Goal: Task Accomplishment & Management: Manage account settings

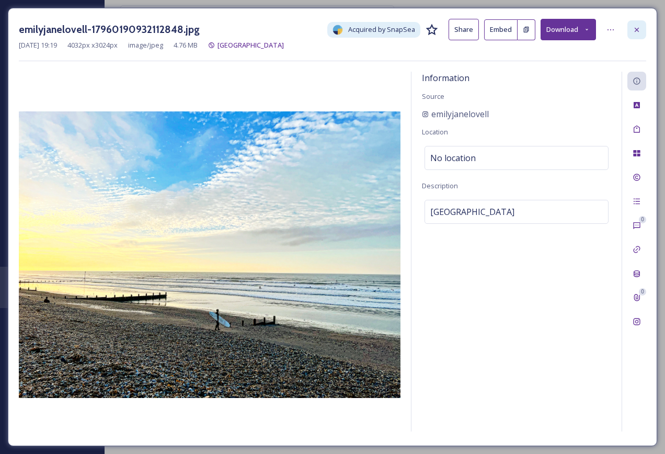
click at [639, 34] on div at bounding box center [636, 29] width 19 height 19
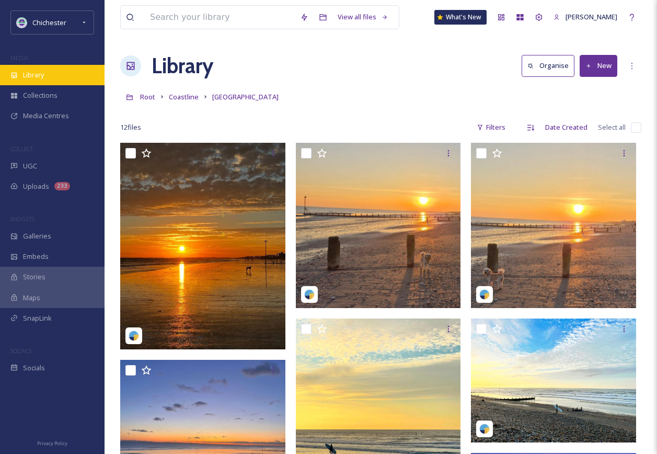
click at [56, 77] on div "Library" at bounding box center [52, 75] width 105 height 20
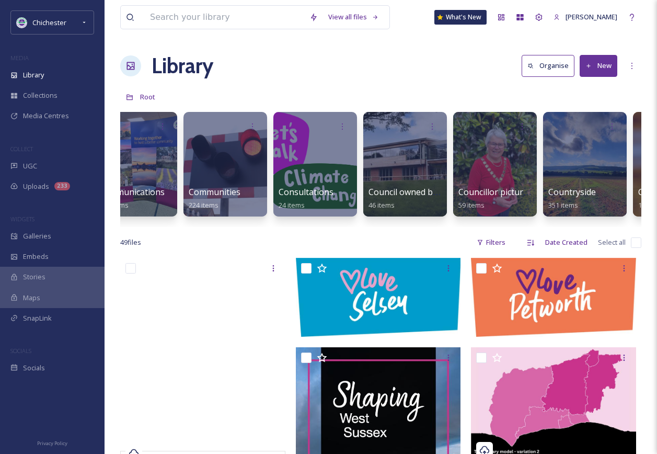
scroll to position [0, 755]
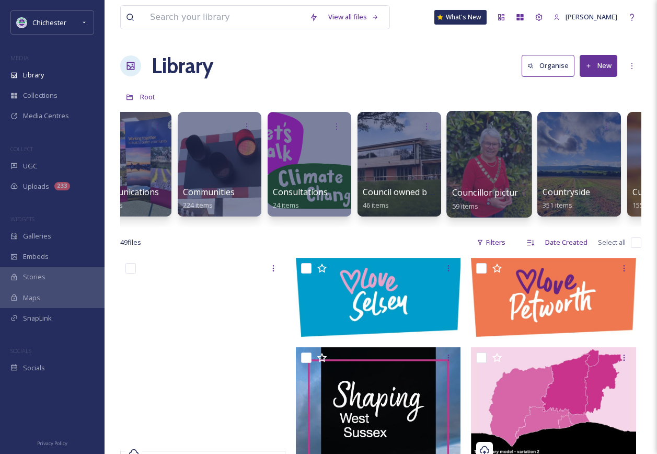
click at [480, 138] on div at bounding box center [488, 164] width 85 height 107
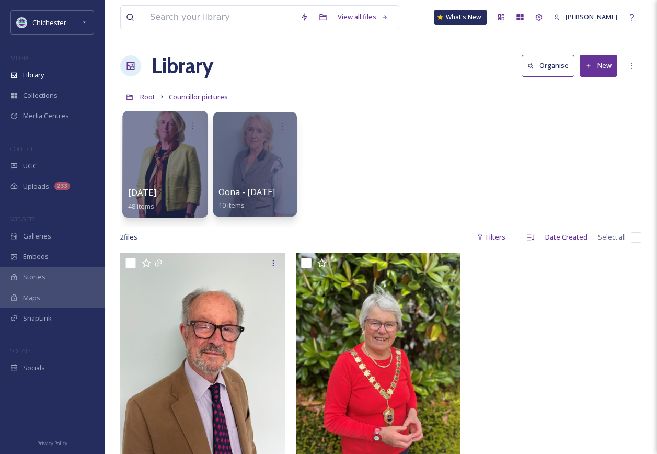
click at [166, 174] on div at bounding box center [164, 164] width 85 height 107
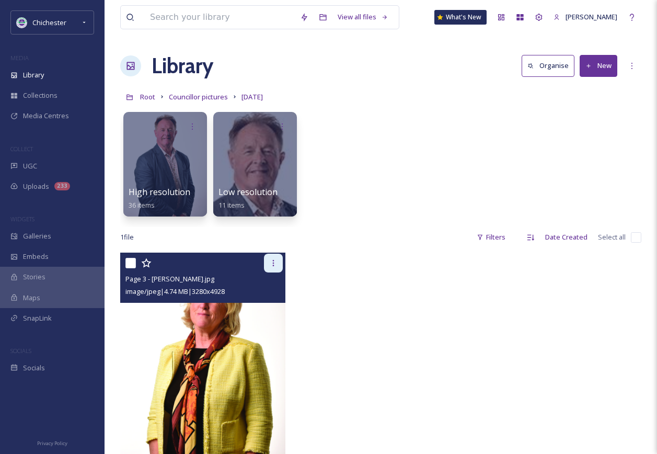
click at [275, 261] on icon at bounding box center [273, 263] width 8 height 8
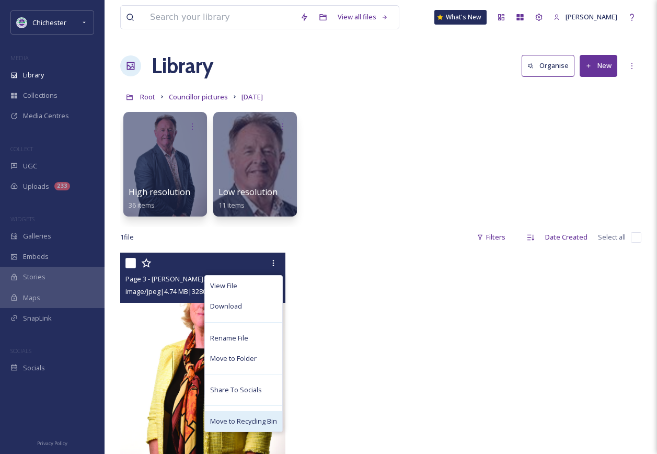
click at [246, 424] on span "Move to Recycling Bin" at bounding box center [243, 421] width 67 height 10
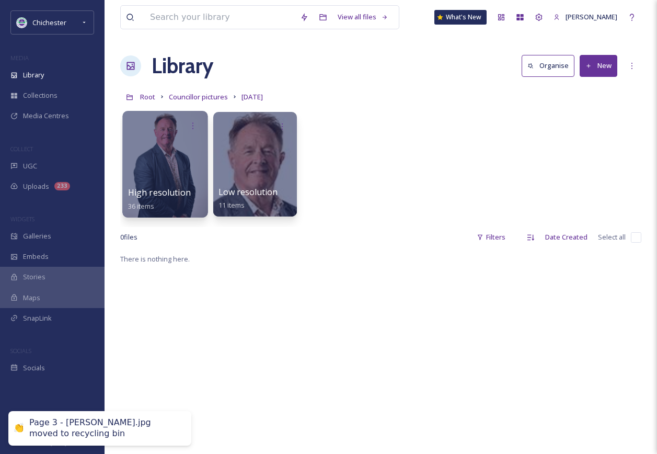
click at [178, 154] on div at bounding box center [164, 164] width 85 height 107
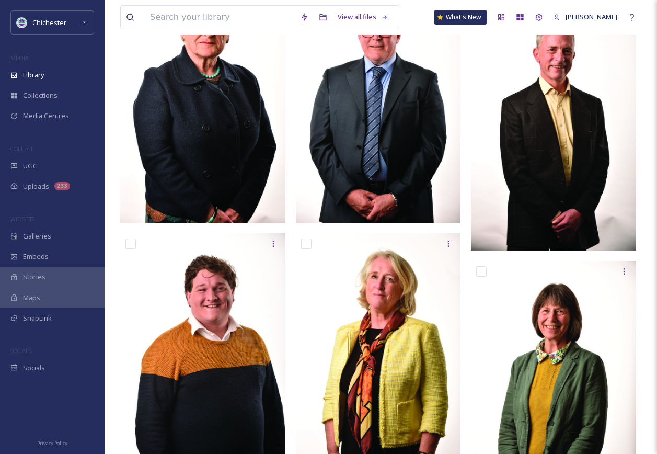
scroll to position [941, 0]
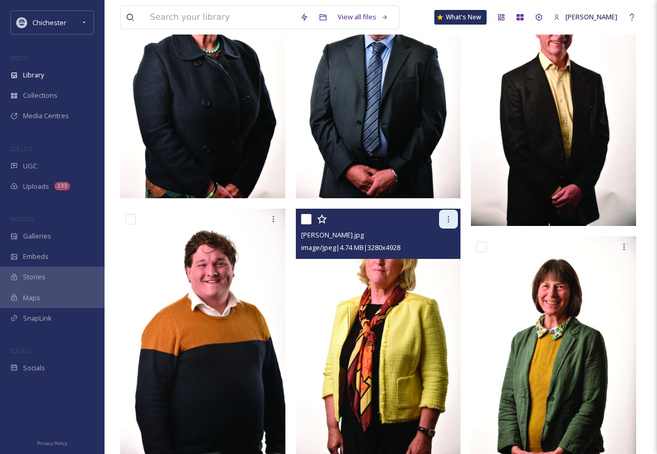
click at [451, 216] on icon at bounding box center [448, 219] width 8 height 8
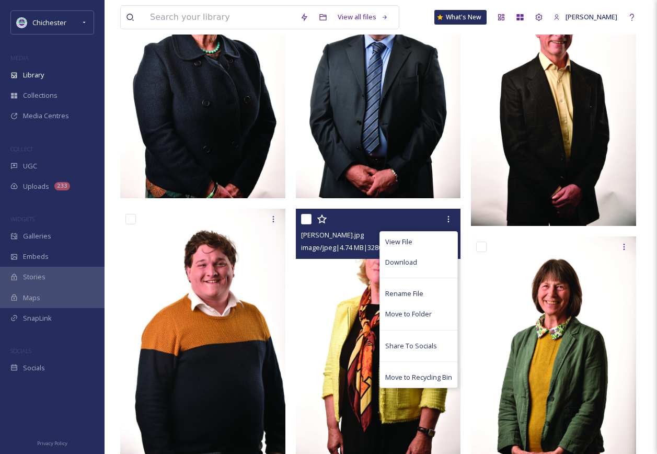
click at [433, 376] on span "Move to Recycling Bin" at bounding box center [418, 377] width 67 height 10
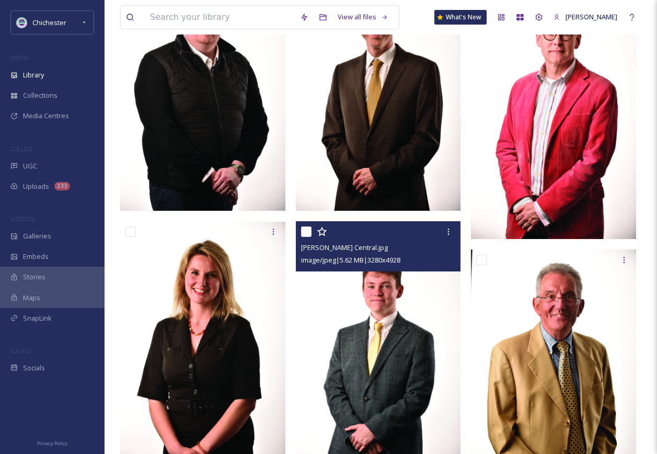
scroll to position [1463, 0]
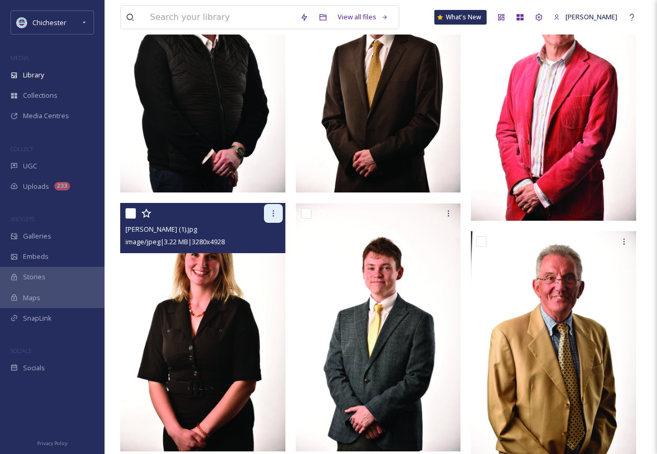
click at [278, 215] on div at bounding box center [273, 213] width 19 height 19
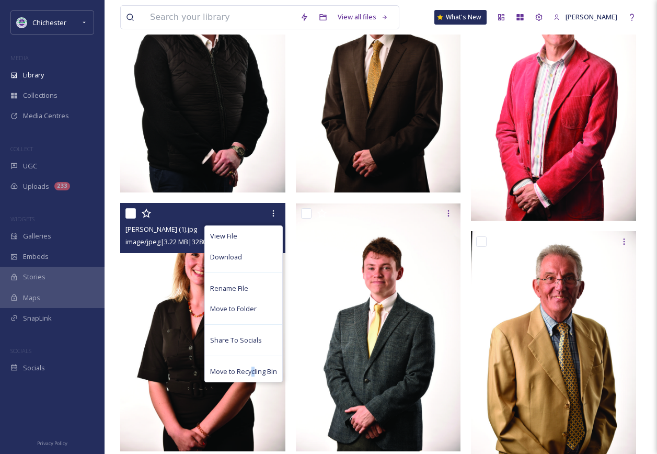
click at [252, 369] on span "Move to Recycling Bin" at bounding box center [243, 371] width 67 height 10
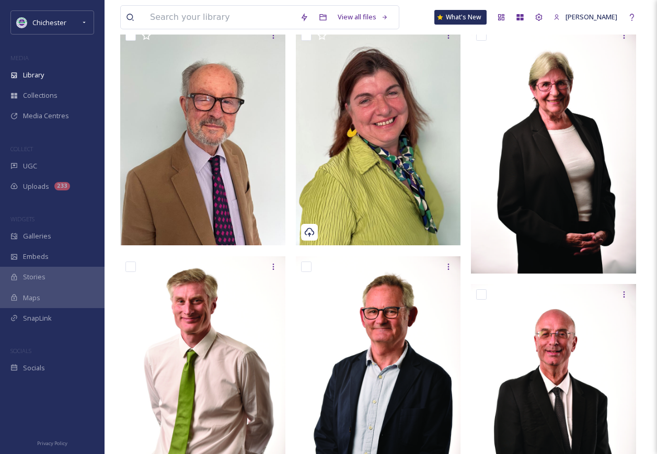
scroll to position [0, 0]
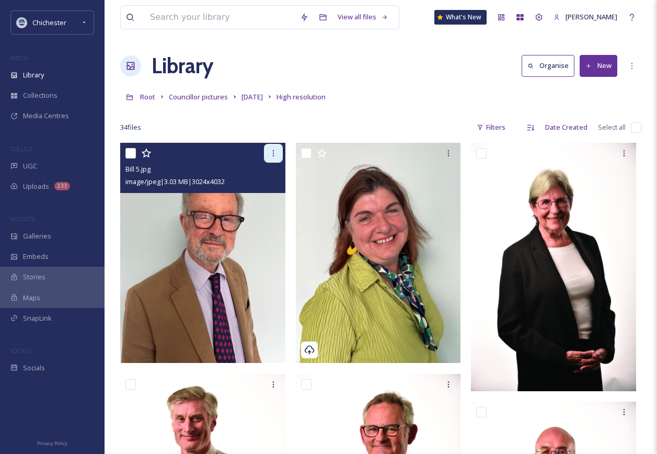
click at [270, 148] on div at bounding box center [273, 153] width 19 height 19
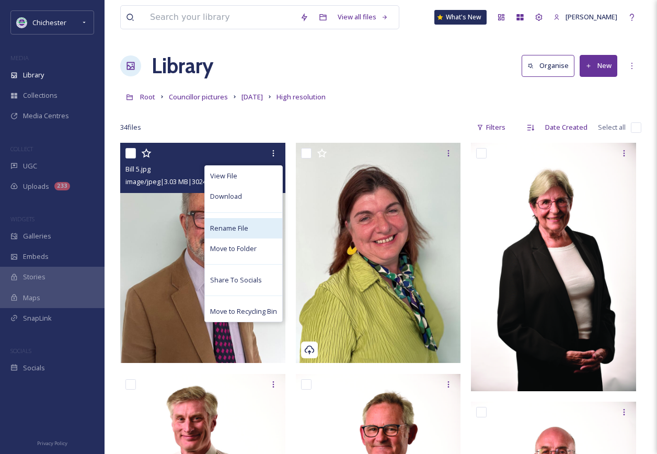
click at [256, 232] on div "Rename File" at bounding box center [243, 228] width 77 height 20
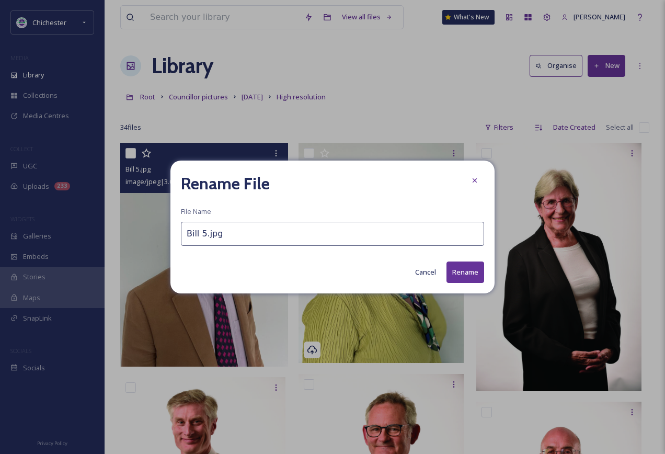
click at [257, 227] on input "Bill 5.jpg" at bounding box center [332, 234] width 303 height 24
drag, startPoint x: 154, startPoint y: 227, endPoint x: 130, endPoint y: 220, distance: 25.0
click at [134, 224] on div "Rename File File Name [PERSON_NAME] 5.jpg Cancel Rename" at bounding box center [332, 227] width 665 height 454
type input "Cllr [PERSON_NAME]"
click at [466, 274] on button "Rename" at bounding box center [465, 271] width 38 height 21
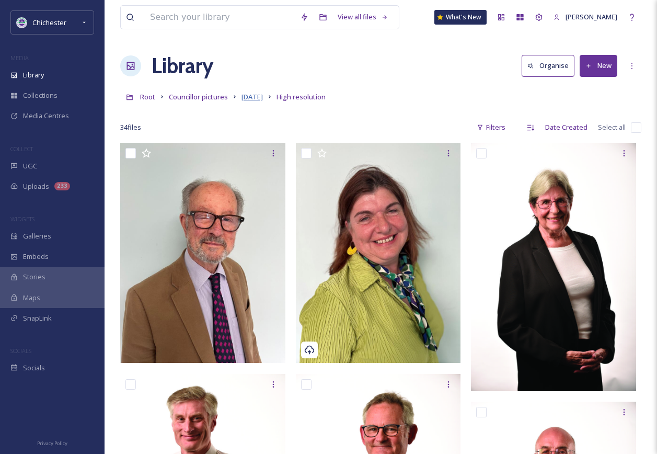
click at [251, 95] on span "[DATE]" at bounding box center [251, 96] width 21 height 9
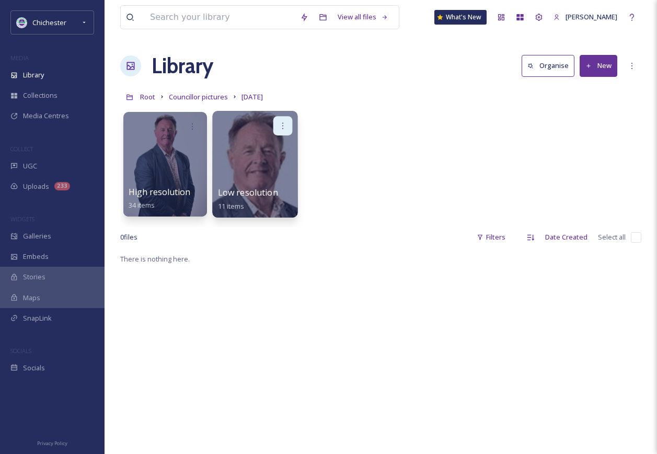
click at [283, 125] on icon at bounding box center [283, 125] width 8 height 8
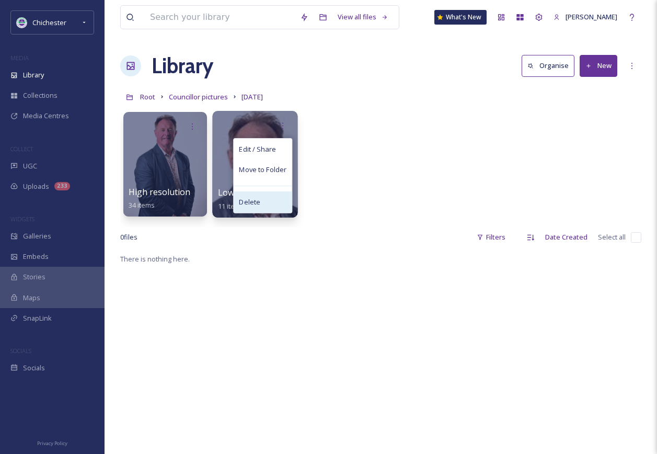
click at [270, 201] on div "Delete" at bounding box center [263, 201] width 58 height 21
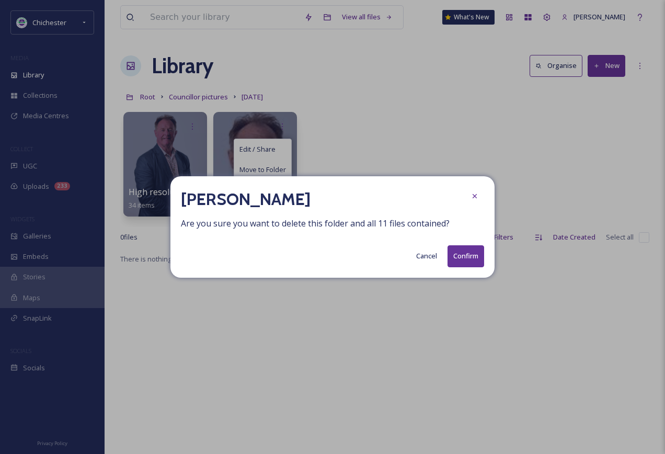
click at [469, 259] on button "Confirm" at bounding box center [465, 255] width 37 height 21
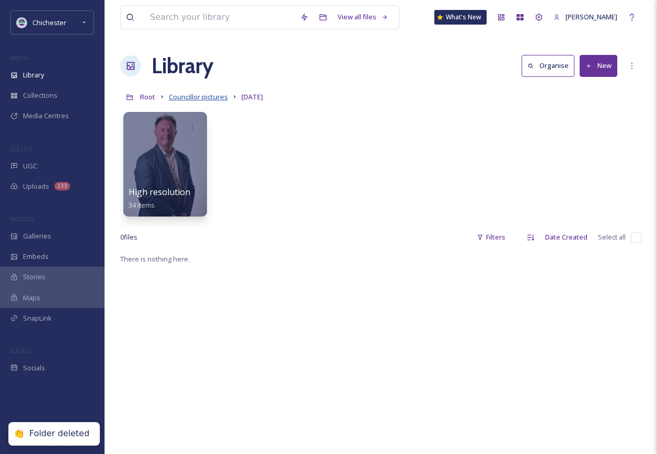
click at [204, 94] on span "Councillor pictures" at bounding box center [198, 96] width 59 height 9
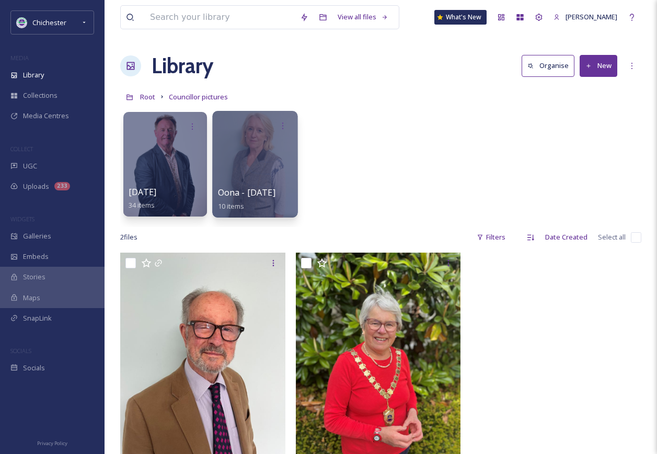
click at [272, 164] on div at bounding box center [254, 164] width 85 height 107
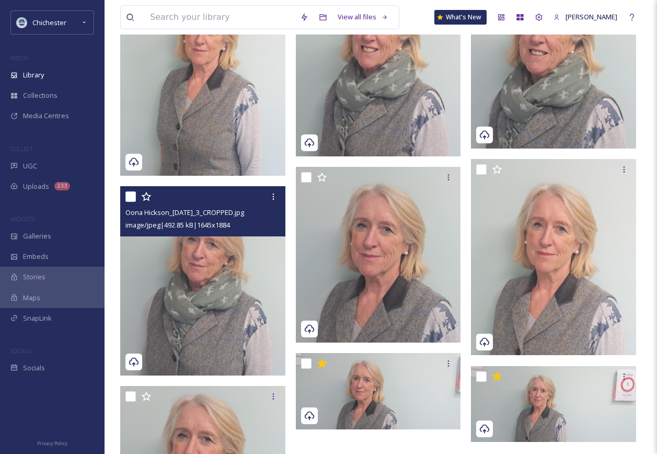
scroll to position [33, 0]
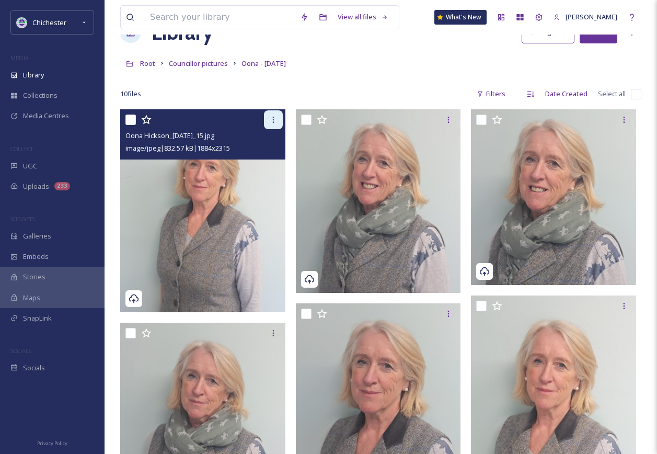
click at [272, 118] on icon at bounding box center [273, 119] width 8 height 8
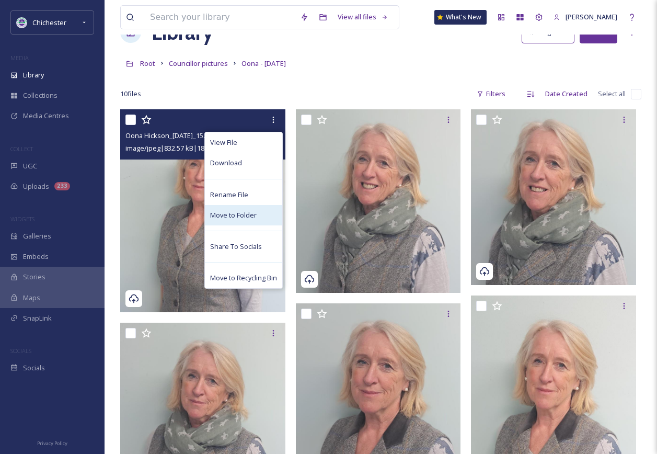
click at [267, 212] on div "Move to Folder" at bounding box center [243, 215] width 77 height 20
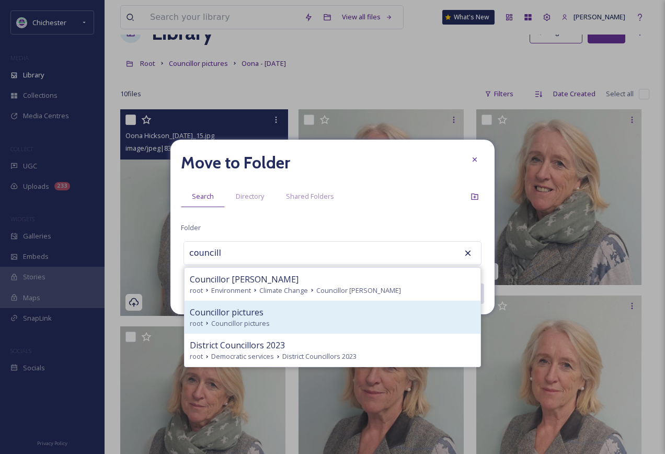
click at [313, 315] on div "Councillor pictures" at bounding box center [332, 312] width 285 height 13
type input "Councillor pictures"
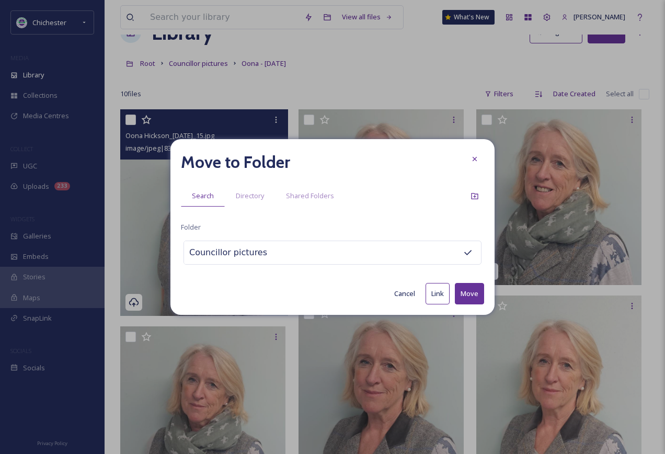
click at [473, 294] on button "Move" at bounding box center [469, 293] width 29 height 21
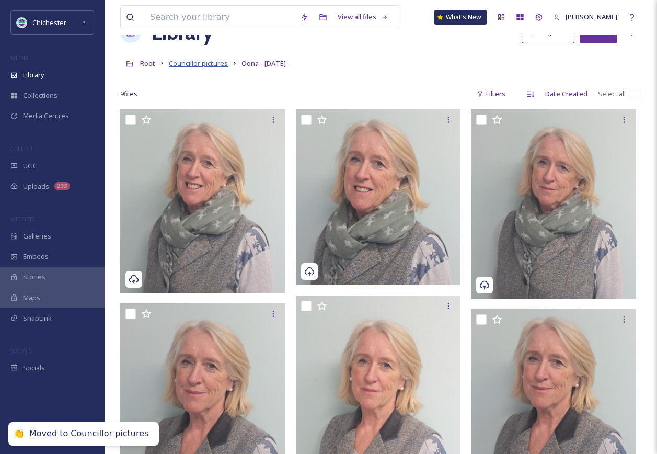
click at [218, 63] on span "Councillor pictures" at bounding box center [198, 63] width 59 height 9
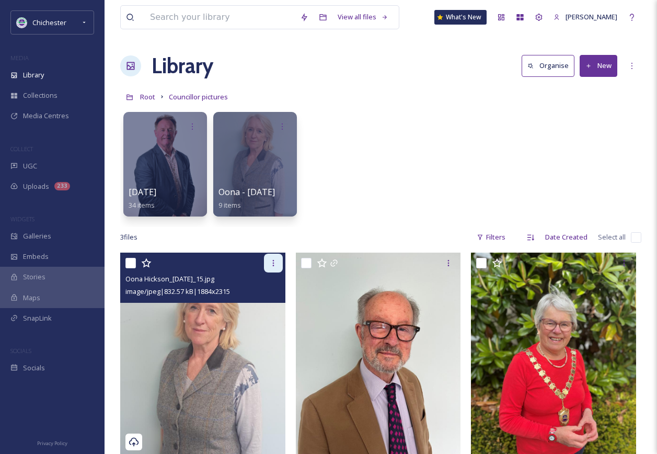
click at [272, 262] on icon at bounding box center [273, 263] width 8 height 8
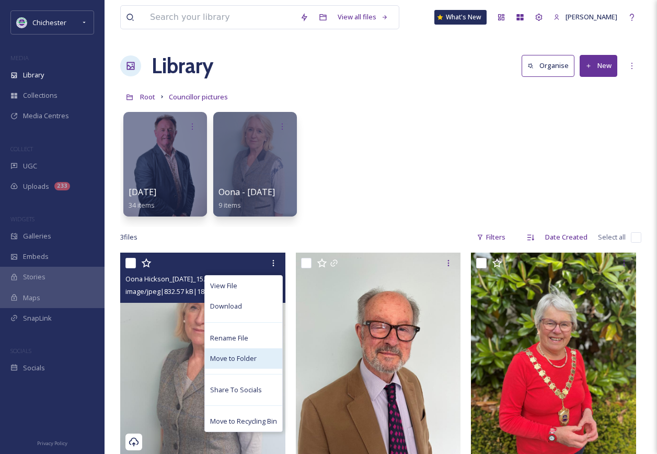
click at [257, 357] on div "Move to Folder" at bounding box center [243, 358] width 77 height 20
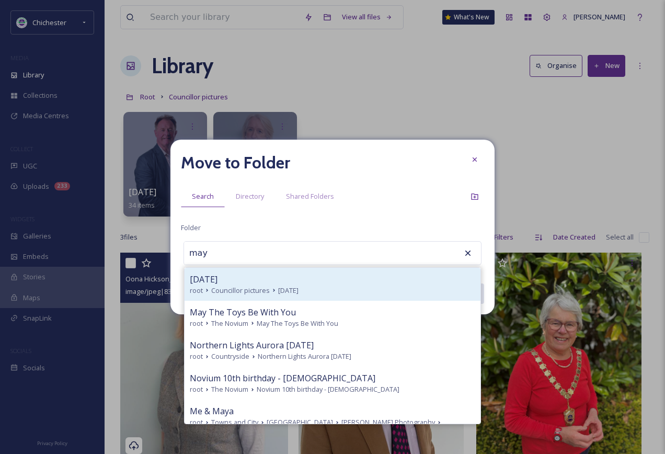
click at [246, 281] on div "[DATE]" at bounding box center [332, 279] width 285 height 13
type input "[DATE]"
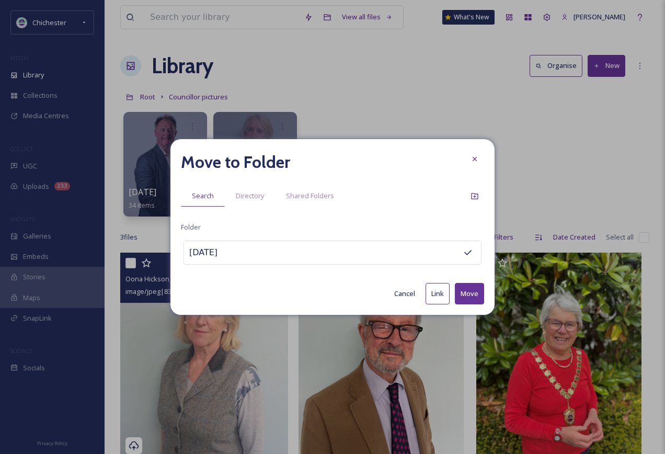
click at [477, 291] on button "Move" at bounding box center [469, 293] width 29 height 21
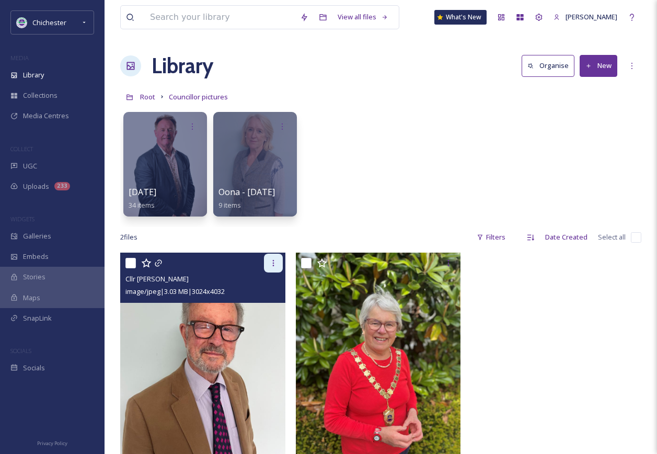
click at [279, 261] on div at bounding box center [273, 262] width 19 height 19
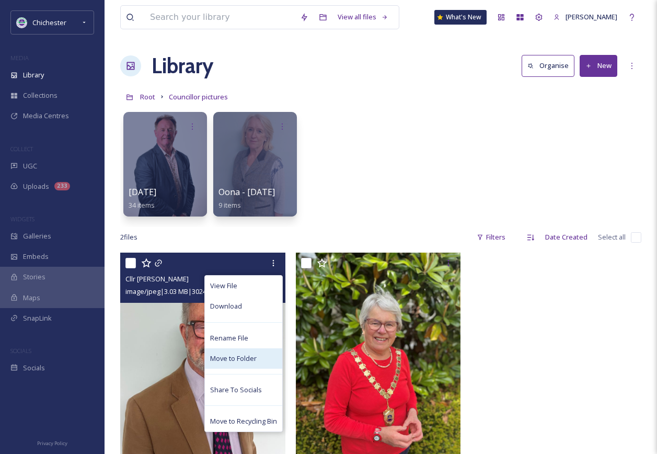
click at [249, 361] on span "Move to Folder" at bounding box center [233, 358] width 47 height 10
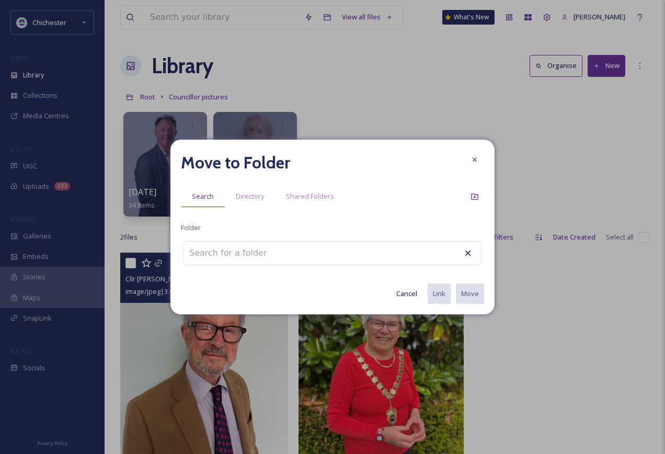
click at [256, 256] on input at bounding box center [241, 252] width 115 height 23
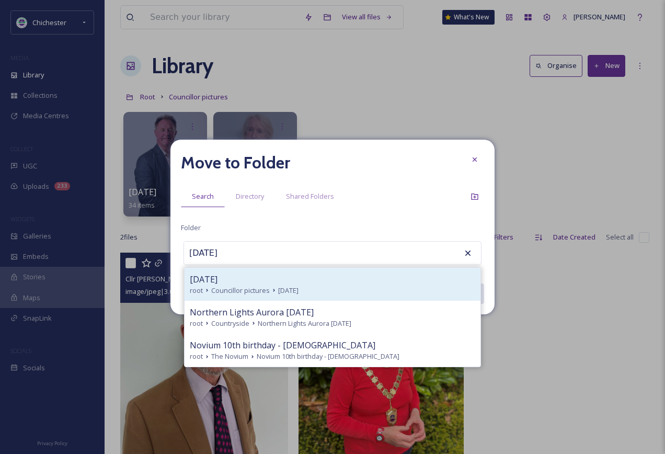
click at [273, 278] on div "[DATE]" at bounding box center [332, 279] width 285 height 13
type input "[DATE]"
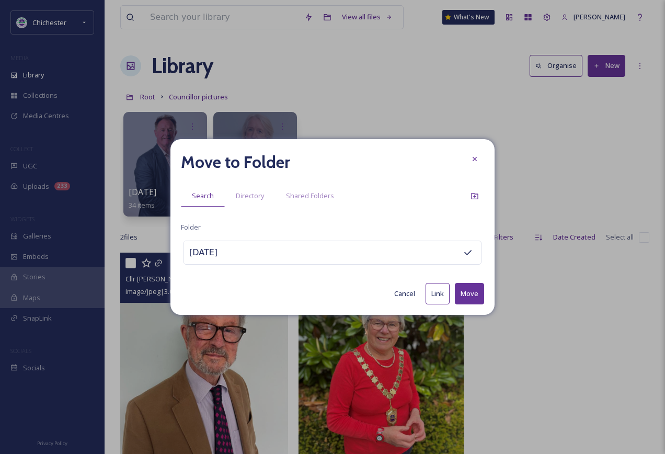
click at [473, 291] on button "Move" at bounding box center [469, 293] width 29 height 21
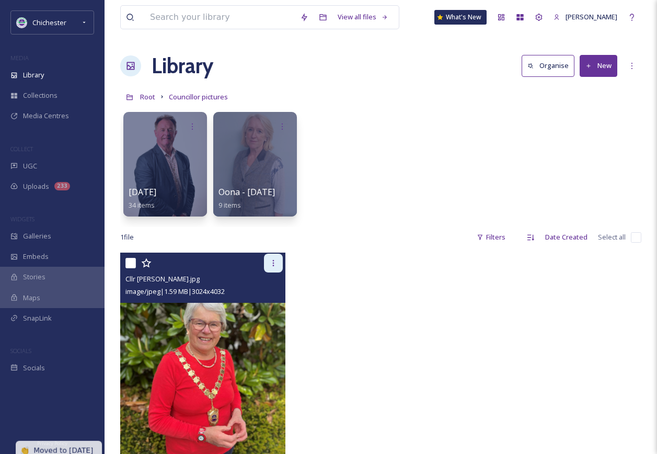
click at [268, 265] on div at bounding box center [273, 262] width 19 height 19
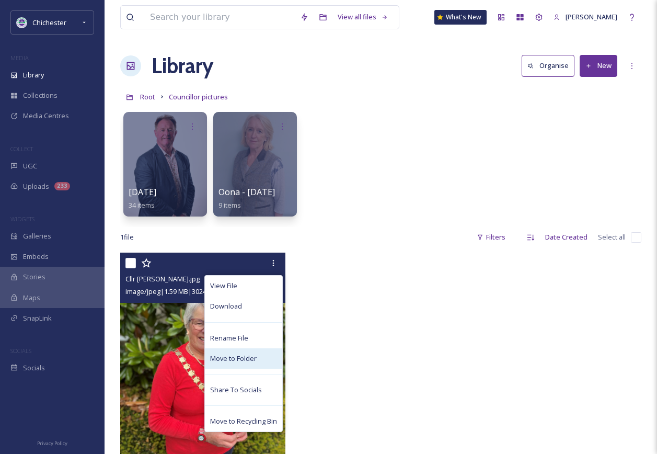
click at [249, 354] on span "Move to Folder" at bounding box center [233, 358] width 47 height 10
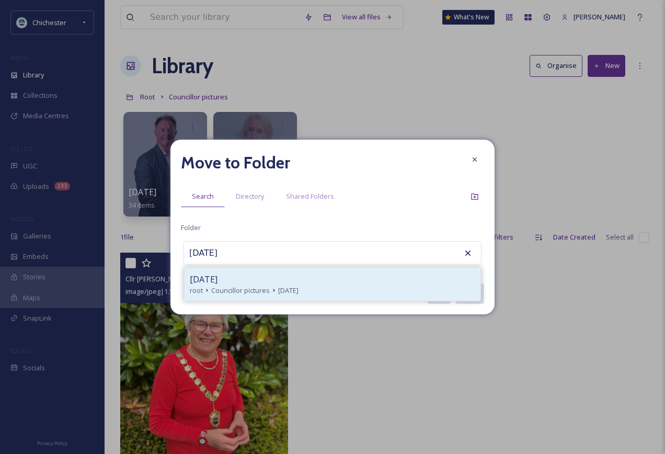
click at [293, 290] on span "[DATE]" at bounding box center [288, 290] width 20 height 10
type input "[DATE]"
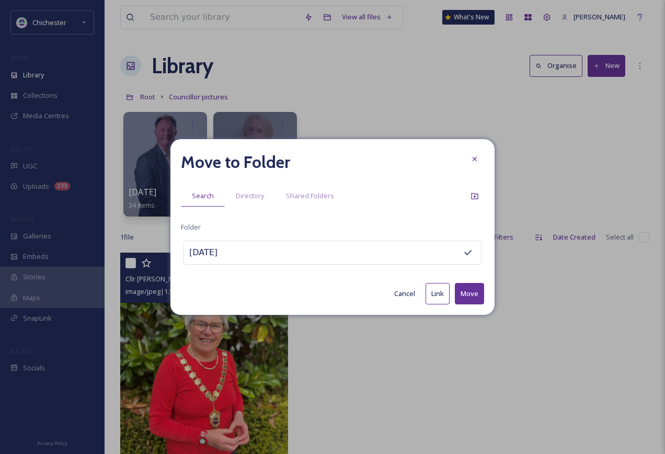
click at [479, 295] on button "Move" at bounding box center [469, 293] width 29 height 21
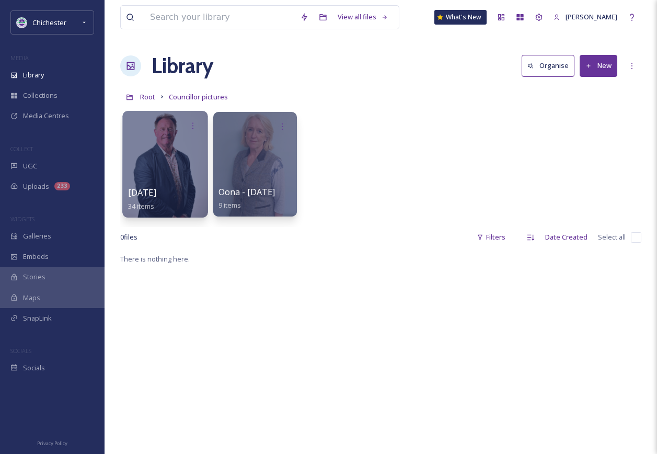
click at [169, 145] on div at bounding box center [164, 164] width 85 height 107
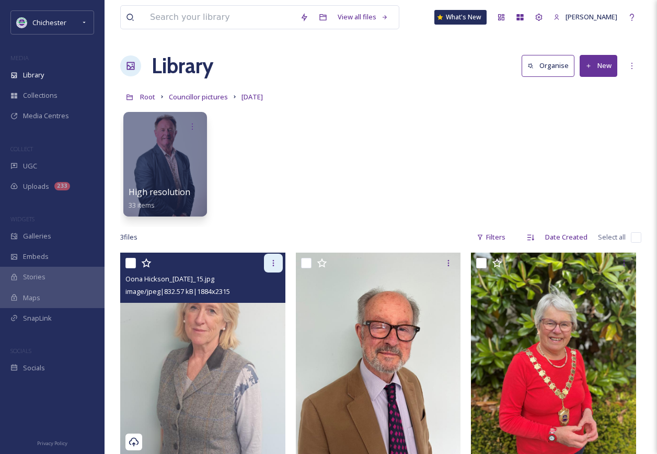
click at [279, 260] on div at bounding box center [273, 262] width 19 height 19
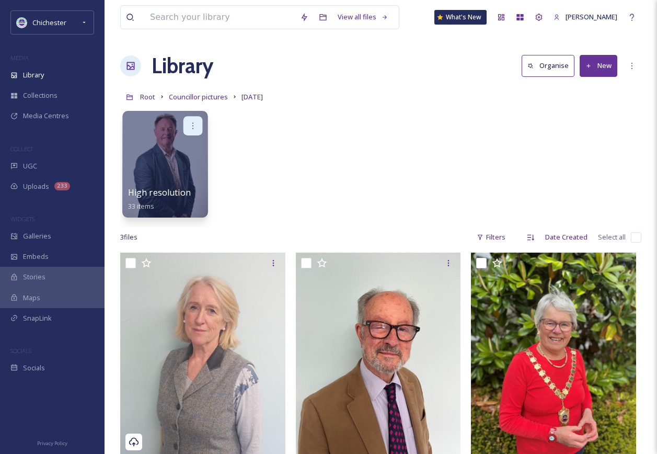
click at [192, 126] on icon at bounding box center [193, 125] width 8 height 8
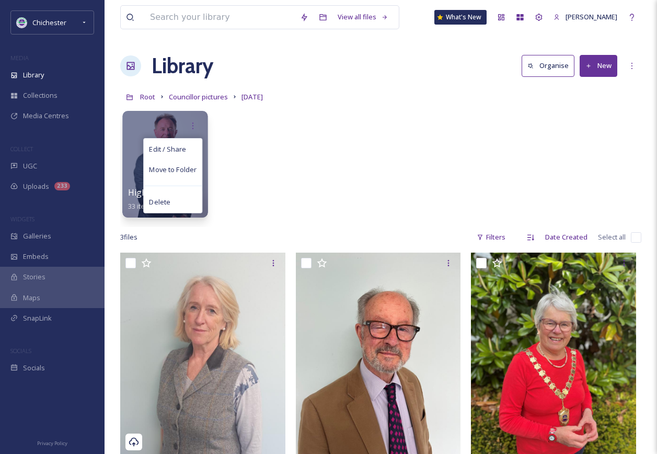
click at [164, 122] on div "Edit / Share Move to Folder Delete" at bounding box center [165, 125] width 75 height 19
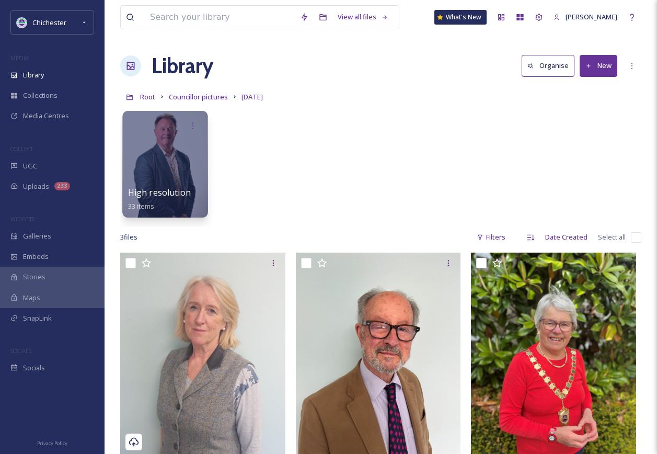
click at [168, 152] on div at bounding box center [164, 164] width 85 height 107
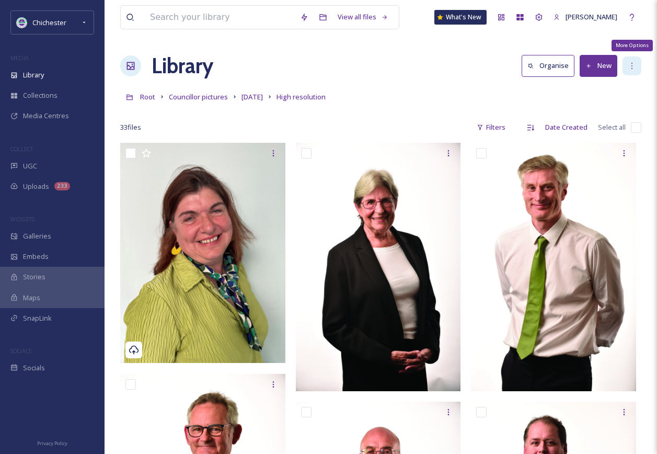
click at [632, 67] on icon at bounding box center [632, 66] width 8 height 8
click at [419, 96] on div "Root Councillor pictures [DATE] High resolution" at bounding box center [380, 97] width 521 height 20
click at [632, 125] on input "checkbox" at bounding box center [636, 127] width 10 height 10
checkbox input "true"
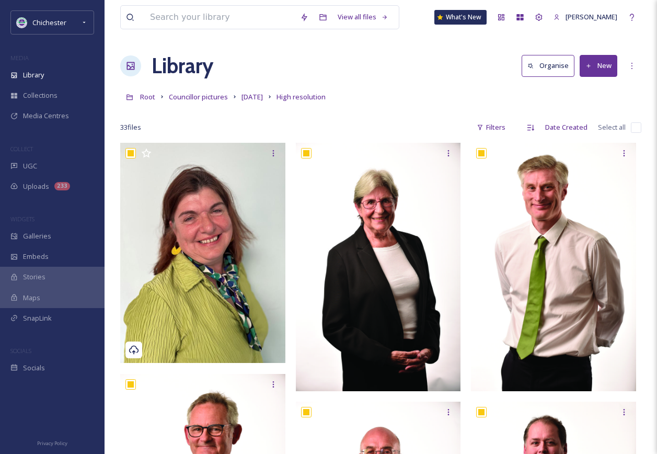
checkbox input "true"
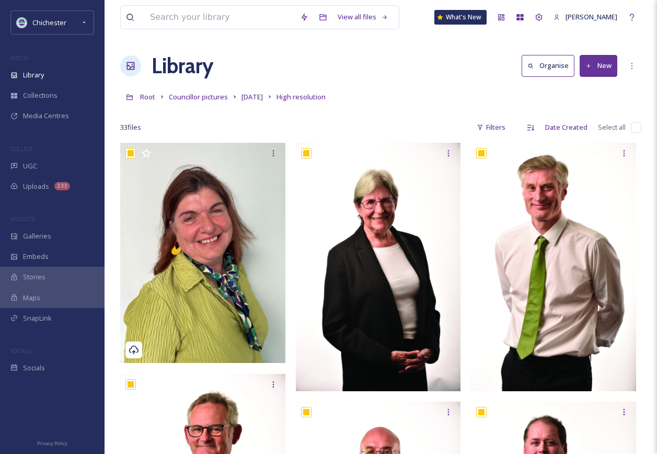
checkbox input "true"
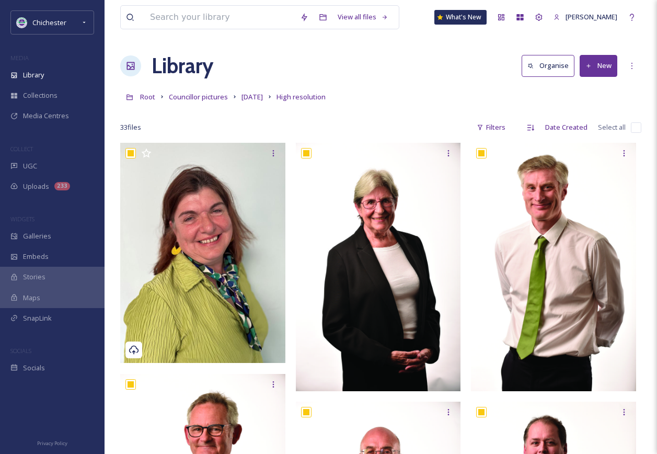
checkbox input "true"
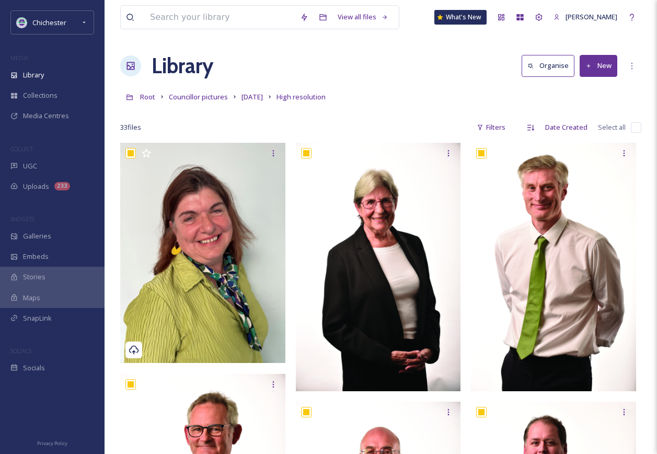
checkbox input "true"
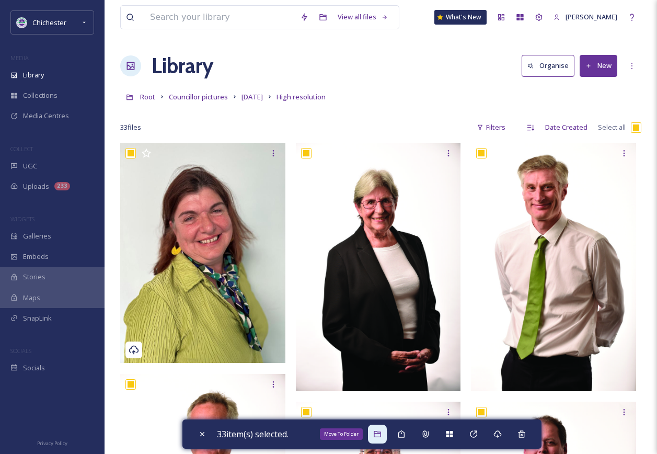
click at [381, 433] on icon at bounding box center [377, 434] width 8 height 8
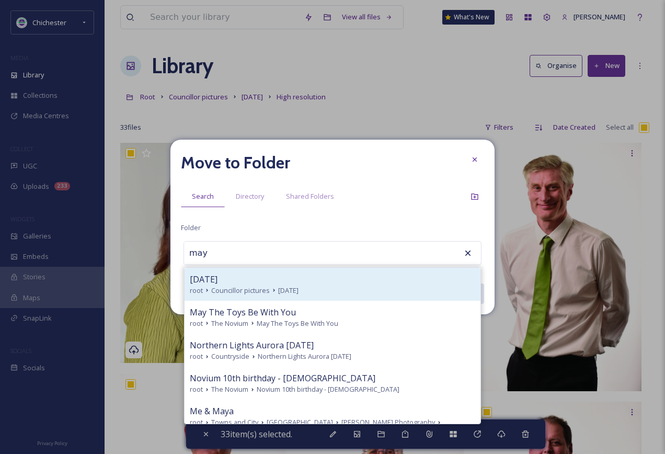
click at [298, 279] on div "[DATE]" at bounding box center [332, 279] width 285 height 13
type input "[DATE]"
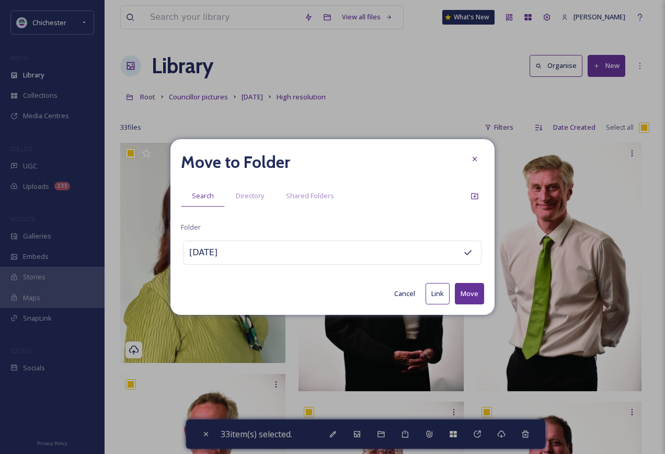
click at [465, 292] on button "Move" at bounding box center [469, 293] width 29 height 21
checkbox input "false"
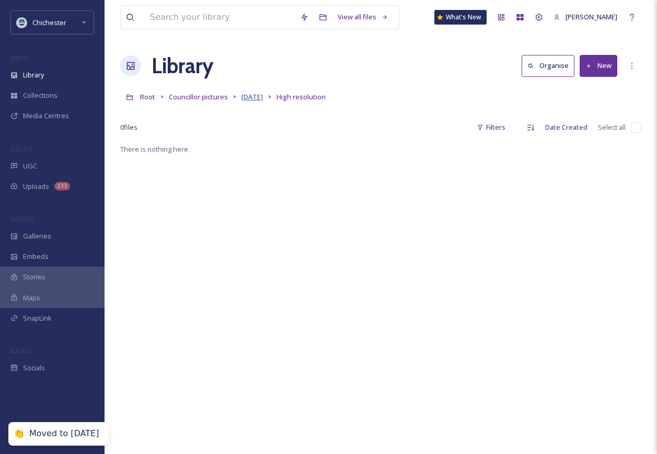
click at [263, 96] on span "[DATE]" at bounding box center [251, 96] width 21 height 9
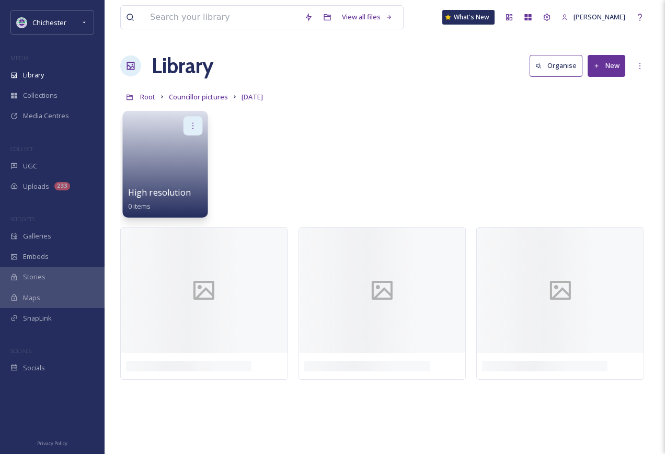
click at [196, 123] on icon at bounding box center [193, 125] width 8 height 8
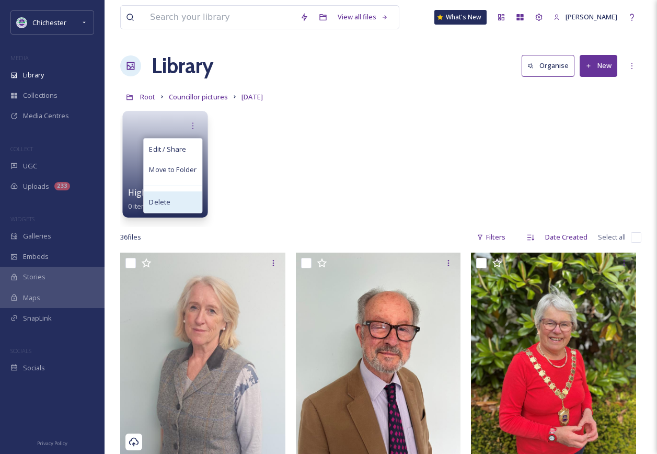
click at [182, 200] on div "Delete" at bounding box center [173, 201] width 58 height 21
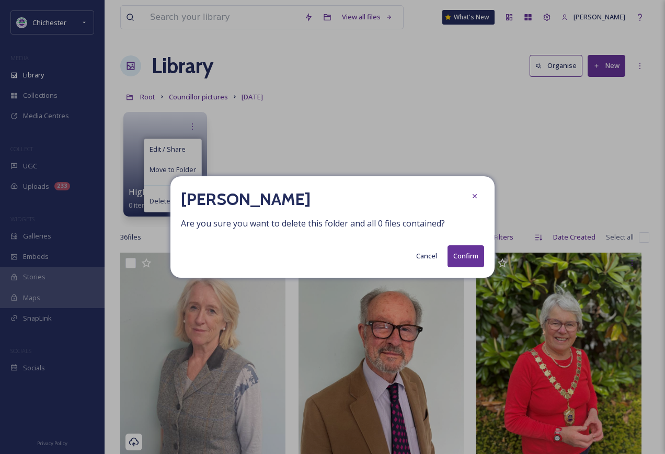
click at [470, 254] on button "Confirm" at bounding box center [465, 255] width 37 height 21
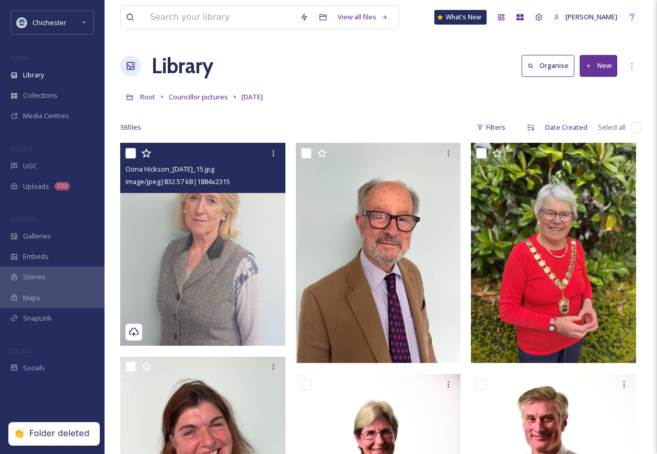
click at [234, 300] on img at bounding box center [202, 244] width 165 height 203
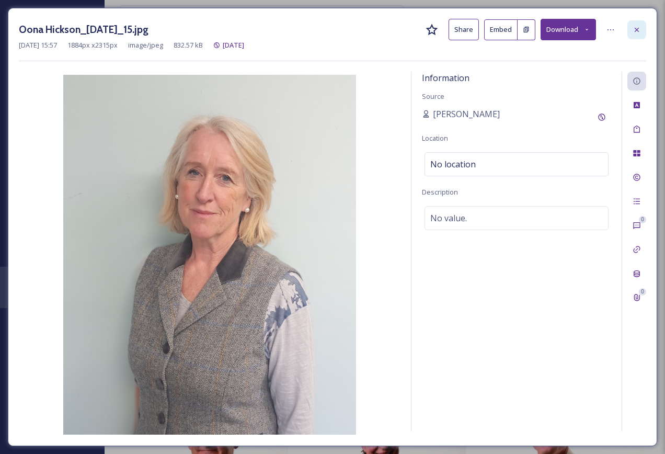
click at [637, 26] on icon at bounding box center [636, 30] width 8 height 8
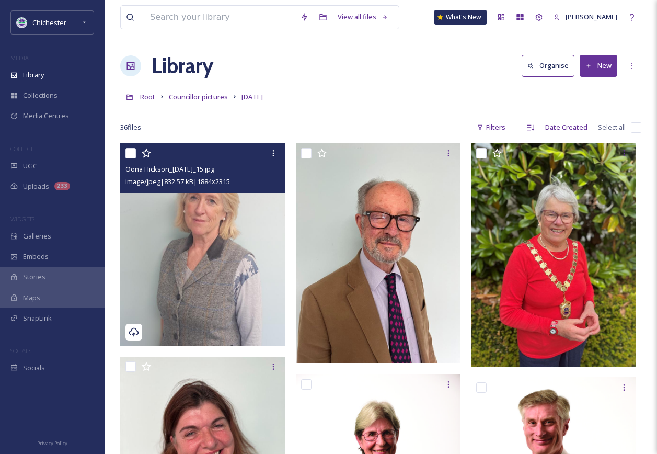
click at [215, 228] on img at bounding box center [202, 244] width 165 height 203
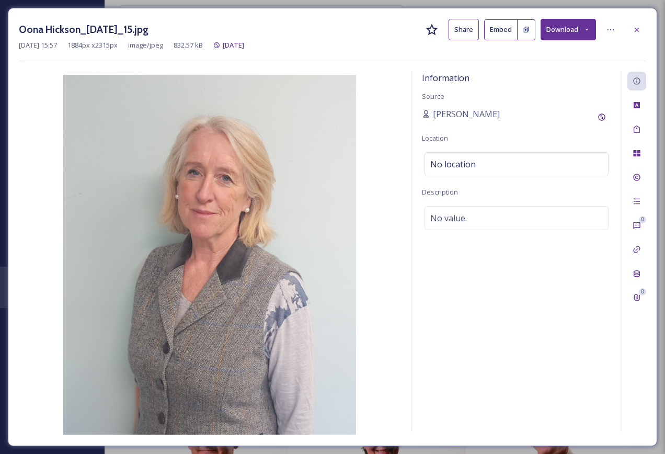
click at [110, 24] on h3 "Oona Hickson_[DATE]_15.jpg" at bounding box center [84, 29] width 130 height 15
click at [614, 30] on icon at bounding box center [610, 30] width 8 height 8
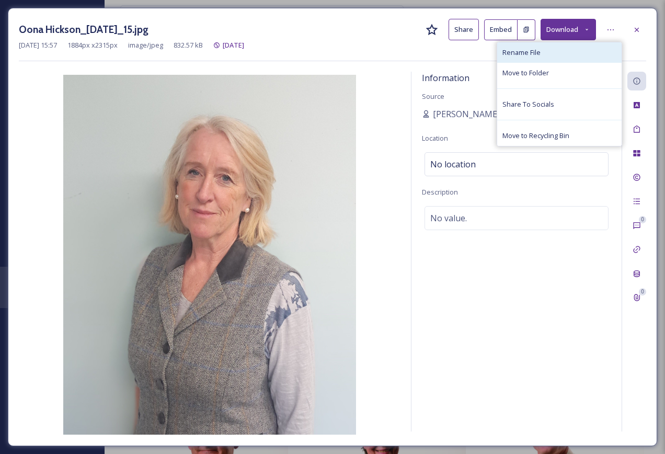
click at [559, 53] on div "Rename File" at bounding box center [559, 52] width 124 height 20
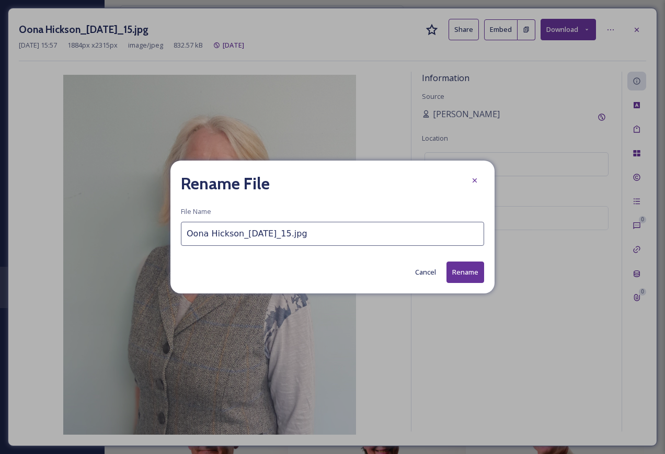
click at [186, 233] on input "Oona Hickson_[DATE]_15.jpg" at bounding box center [332, 234] width 303 height 24
drag, startPoint x: 311, startPoint y: 234, endPoint x: 297, endPoint y: 235, distance: 14.6
click at [297, 235] on input "Cllr Oona Hickson_[DATE]_15.jpg" at bounding box center [332, 234] width 303 height 24
type input "Cllr Oona Hickson_[DATE].jpg"
click at [474, 273] on button "Rename" at bounding box center [465, 271] width 38 height 21
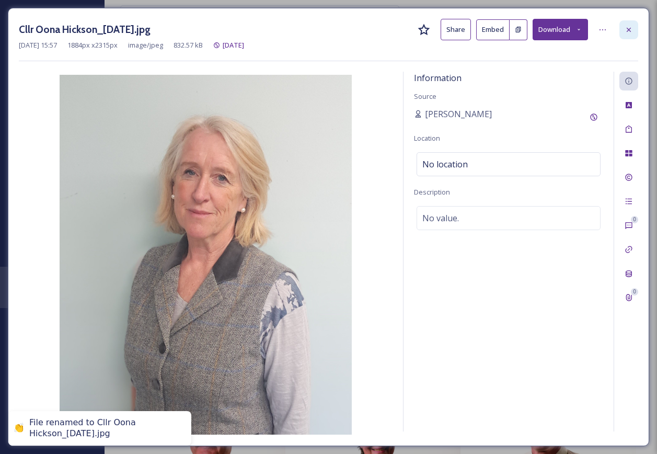
click at [634, 24] on div at bounding box center [628, 29] width 19 height 19
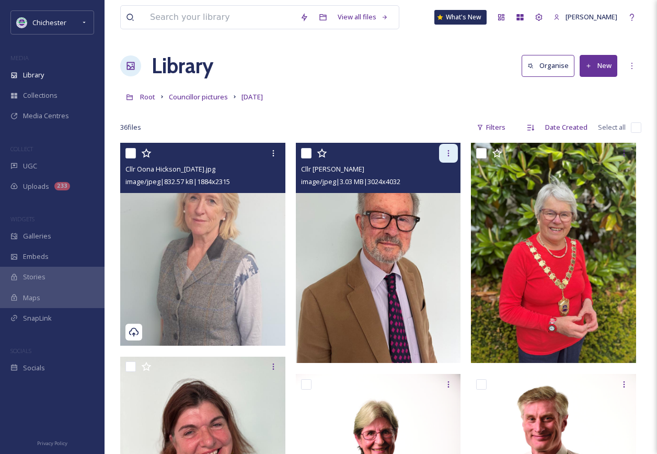
click at [448, 153] on icon at bounding box center [448, 153] width 8 height 8
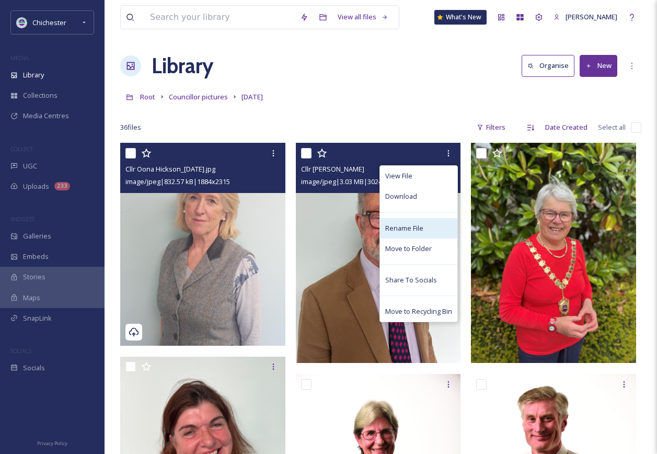
click at [409, 227] on span "Rename File" at bounding box center [404, 228] width 38 height 10
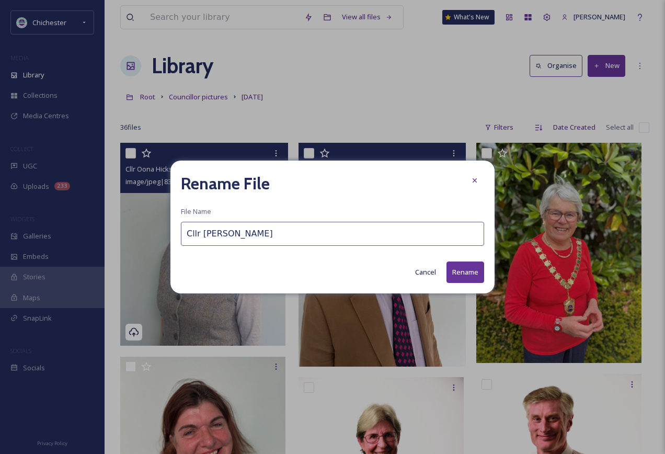
click at [245, 234] on input "Cllr [PERSON_NAME]" at bounding box center [332, 234] width 303 height 24
type input "Cllr [PERSON_NAME].jpg"
click at [469, 271] on button "Rename" at bounding box center [465, 271] width 38 height 21
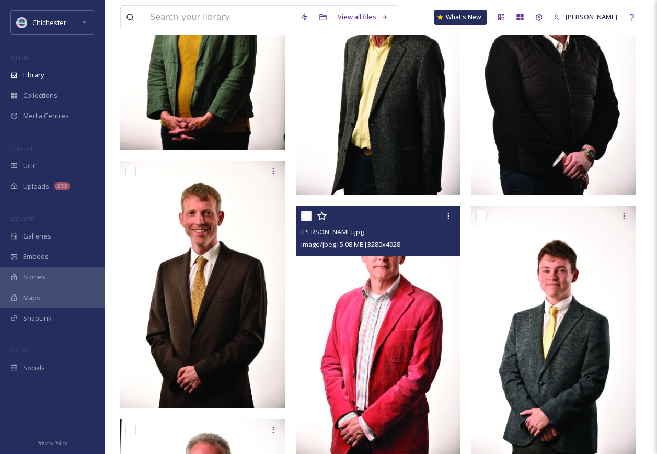
scroll to position [1306, 0]
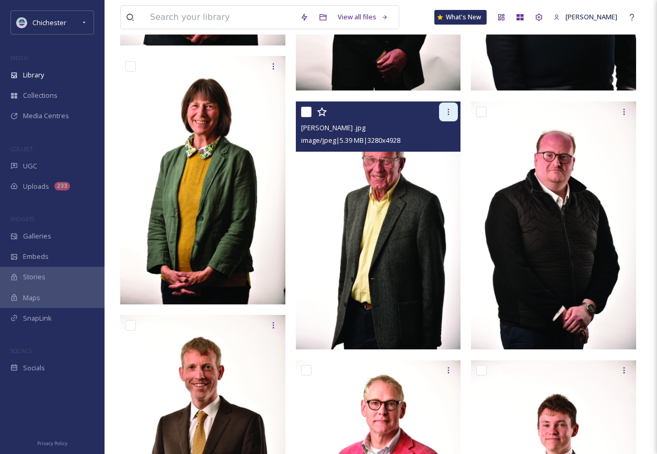
click at [449, 110] on icon at bounding box center [448, 112] width 8 height 8
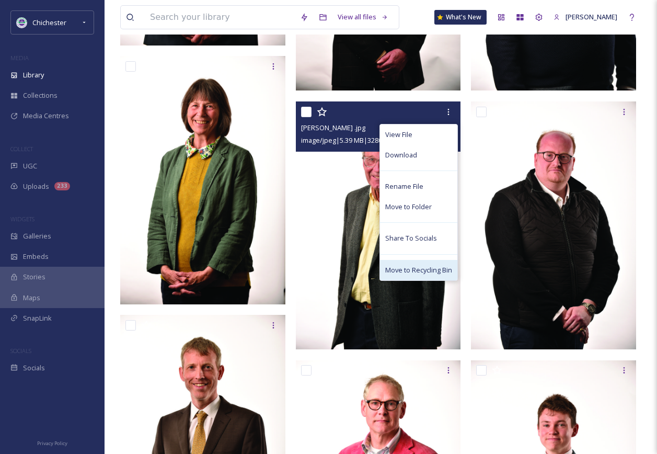
click at [425, 271] on span "Move to Recycling Bin" at bounding box center [418, 270] width 67 height 10
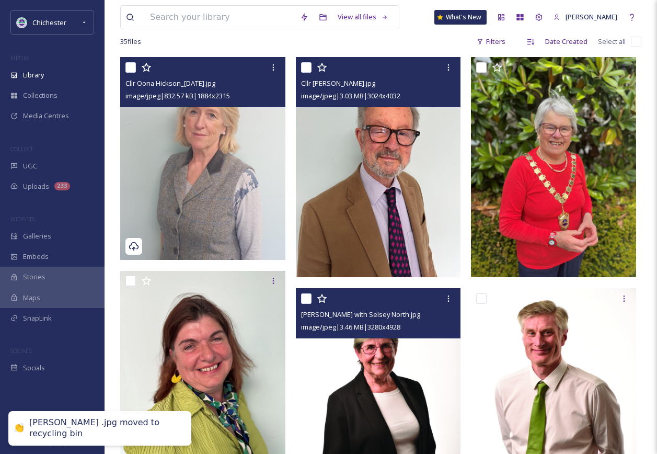
scroll to position [0, 0]
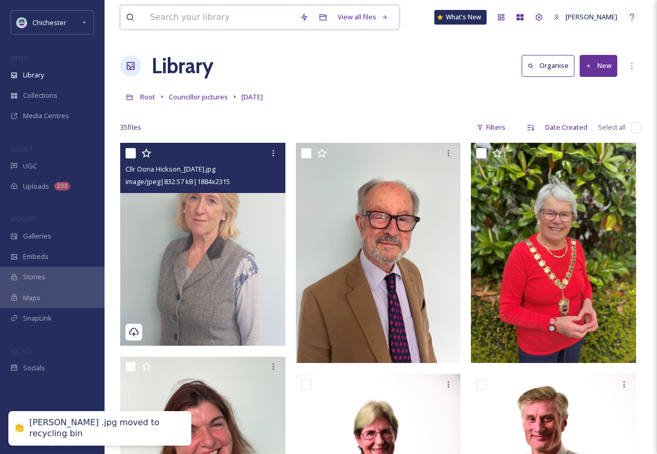
click at [202, 19] on input at bounding box center [220, 17] width 150 height 23
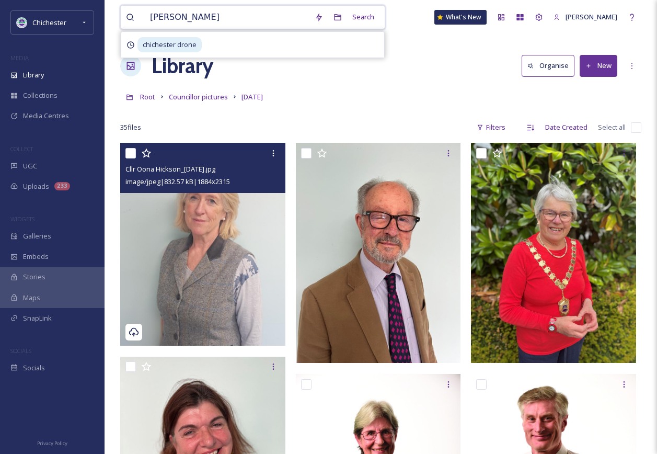
type input "[PERSON_NAME]"
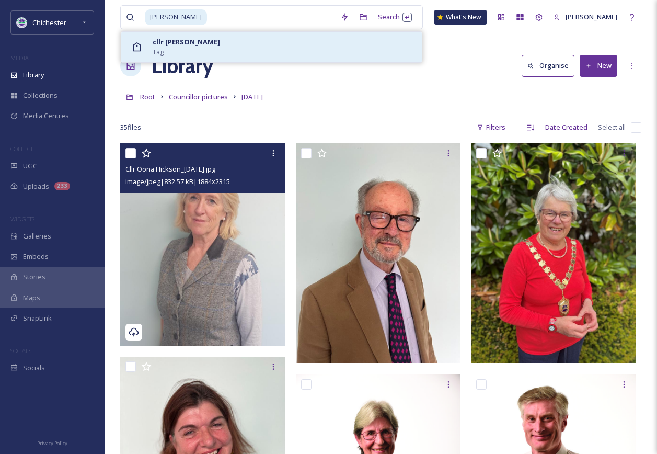
click at [181, 37] on strong "cllr [PERSON_NAME]" at bounding box center [186, 41] width 67 height 9
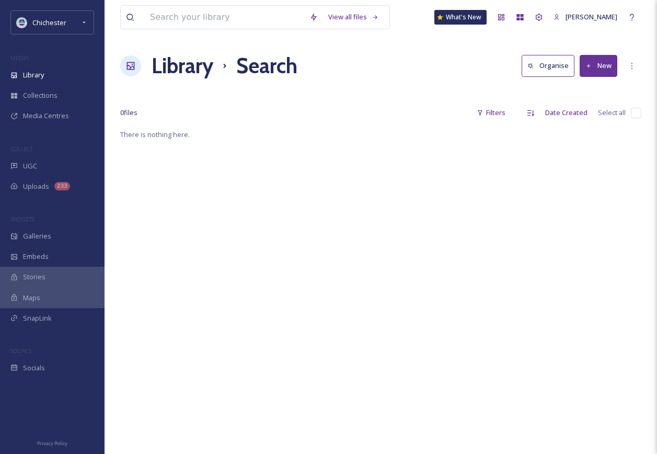
click at [195, 65] on h1 "Library" at bounding box center [183, 65] width 62 height 31
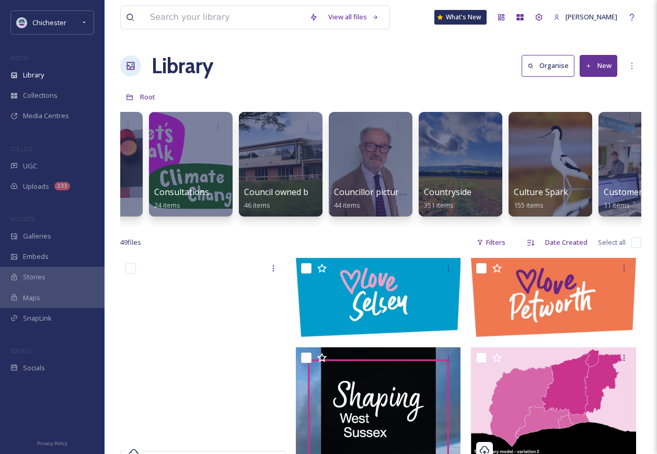
scroll to position [0, 900]
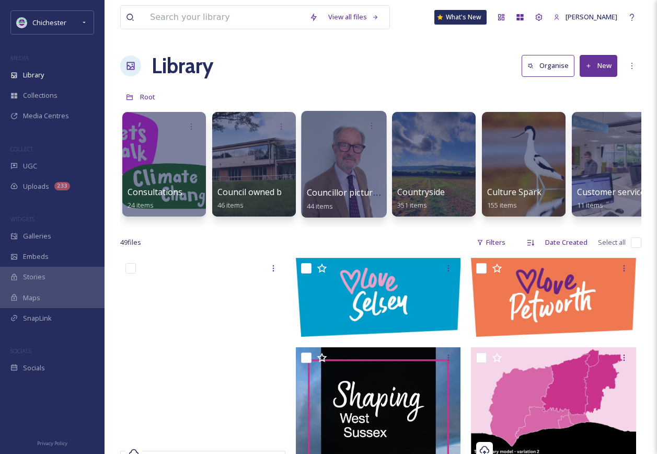
click at [355, 148] on div at bounding box center [343, 164] width 85 height 107
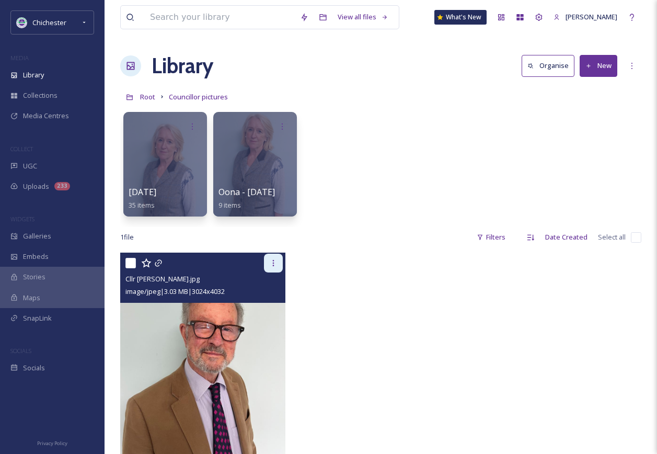
click at [273, 259] on icon at bounding box center [273, 263] width 8 height 8
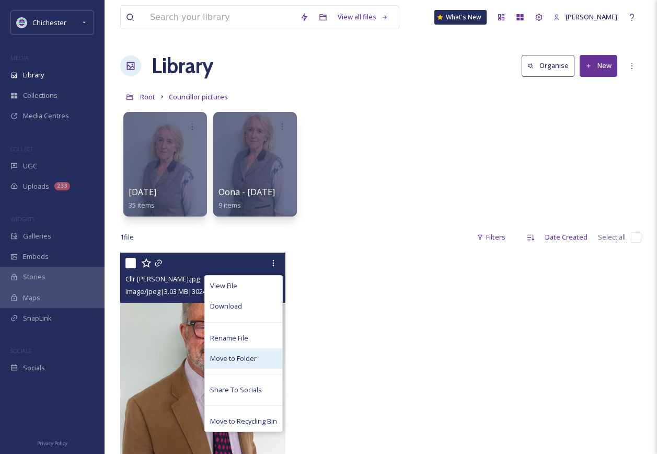
click at [252, 357] on span "Move to Folder" at bounding box center [233, 358] width 47 height 10
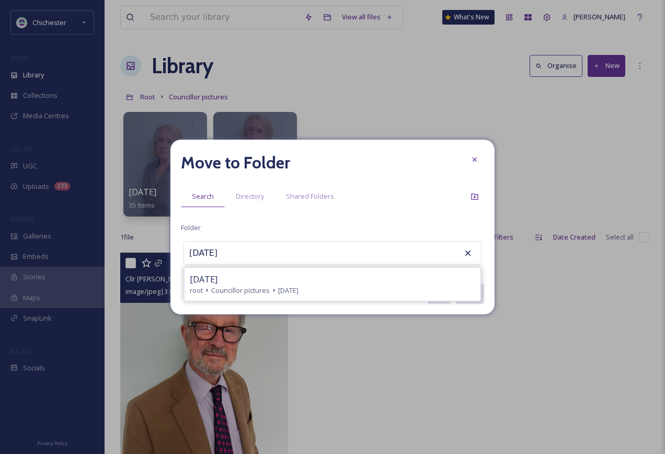
click at [298, 271] on div "[DATE] root Councillor pictures [DATE]" at bounding box center [332, 284] width 296 height 33
type input "[DATE]"
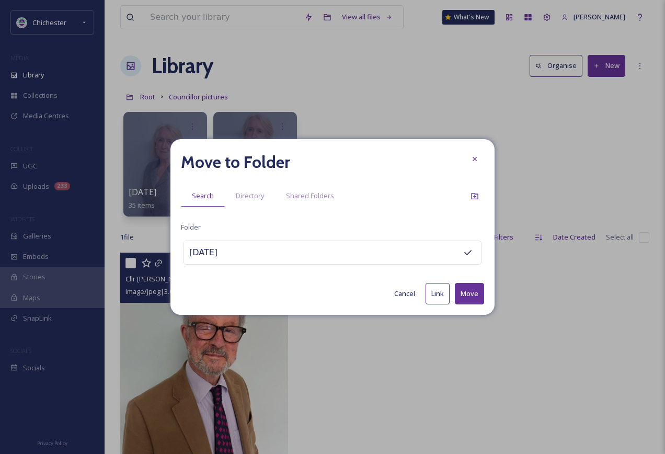
click at [478, 295] on button "Move" at bounding box center [469, 293] width 29 height 21
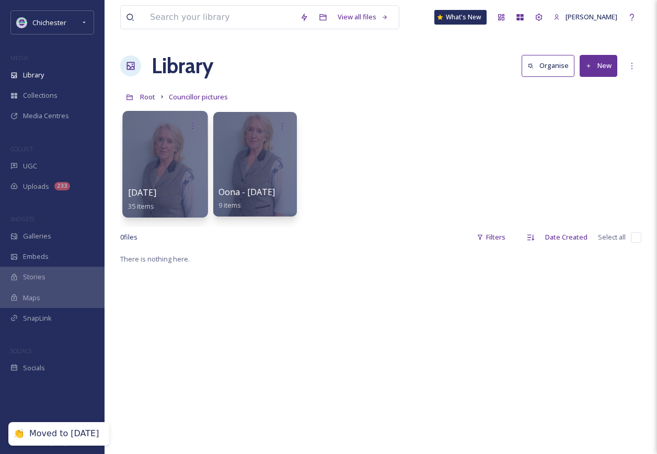
click at [164, 160] on div at bounding box center [164, 164] width 85 height 107
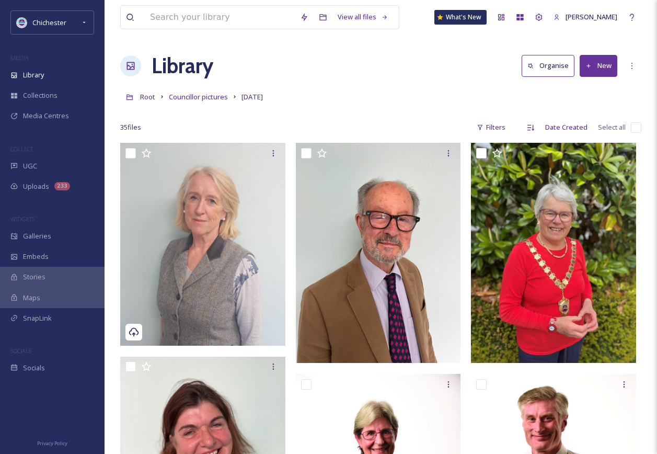
click at [635, 128] on input "checkbox" at bounding box center [636, 127] width 10 height 10
checkbox input "true"
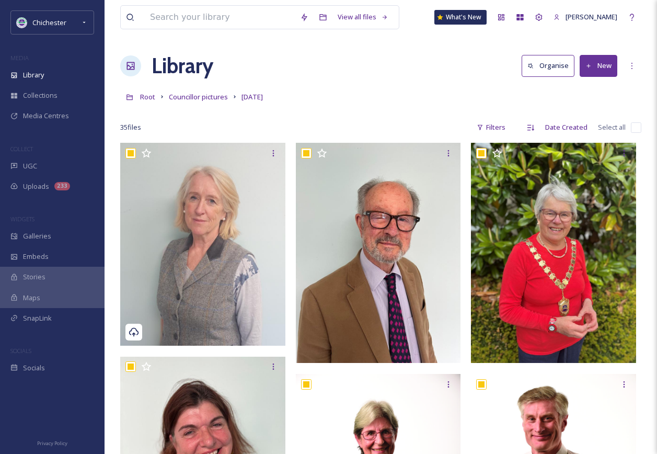
checkbox input "true"
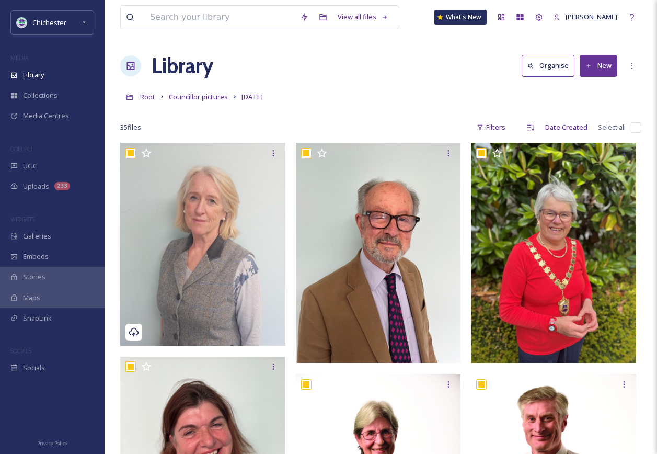
checkbox input "true"
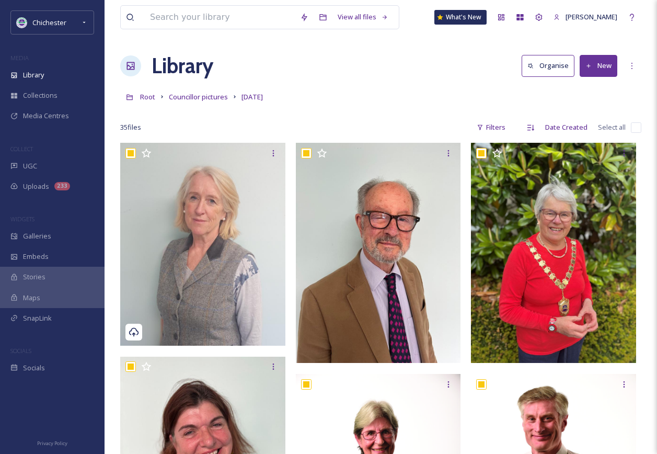
checkbox input "true"
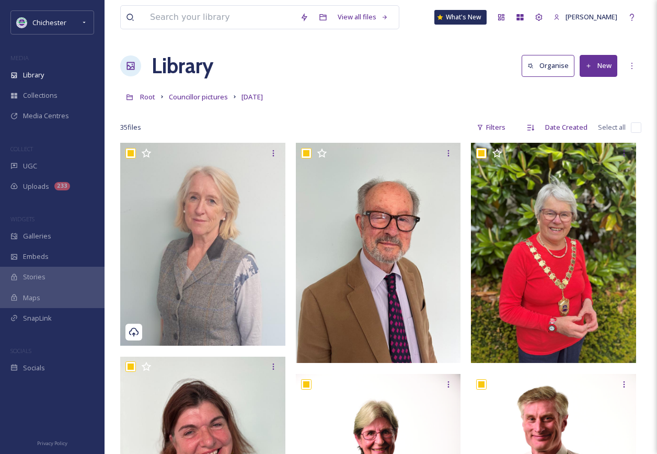
checkbox input "true"
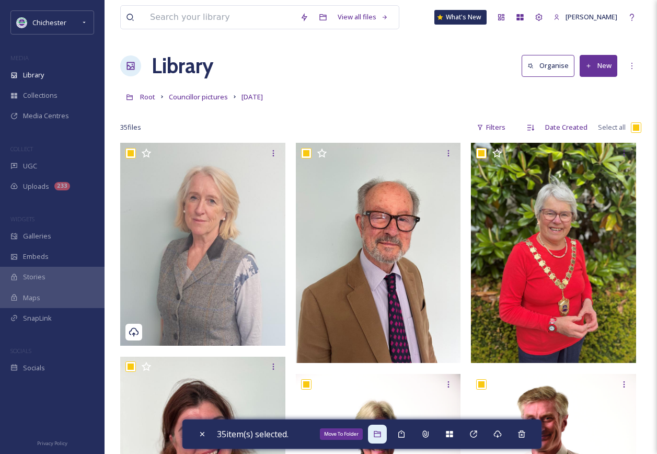
click at [385, 433] on div "Move To Folder" at bounding box center [377, 433] width 19 height 19
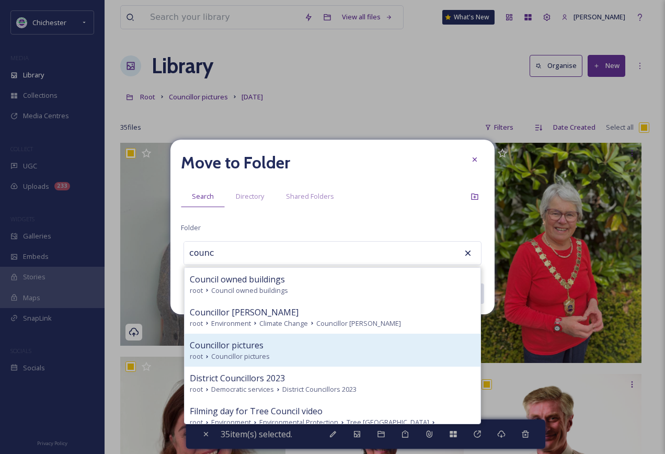
click at [284, 350] on div "Councillor pictures" at bounding box center [332, 345] width 285 height 13
type input "Councillor pictures"
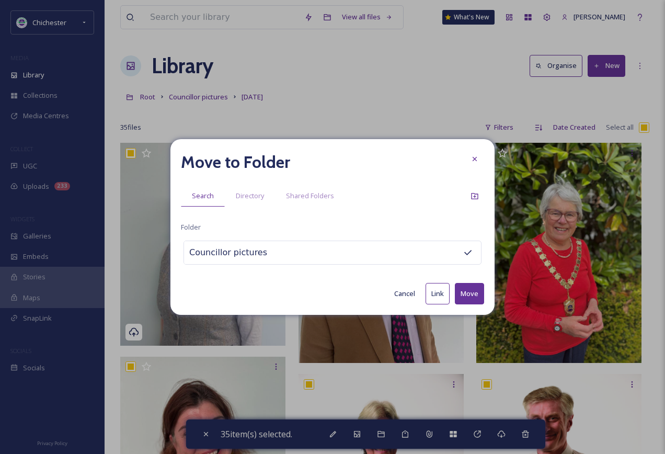
click at [475, 293] on button "Move" at bounding box center [469, 293] width 29 height 21
checkbox input "false"
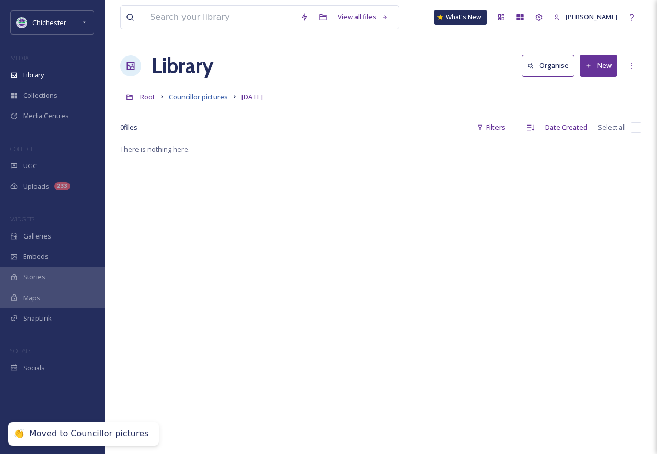
click at [189, 98] on span "Councillor pictures" at bounding box center [198, 96] width 59 height 9
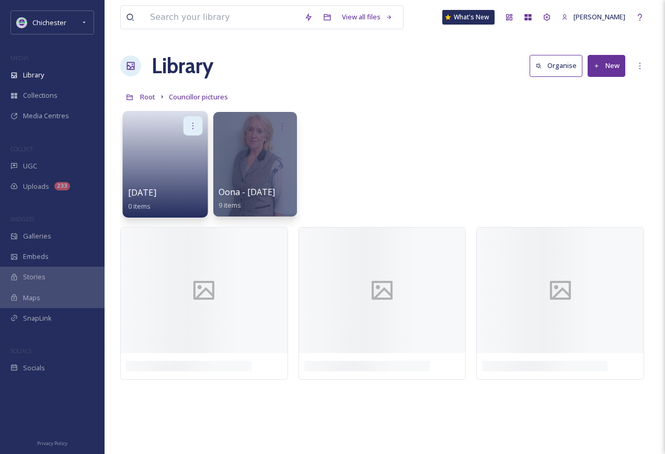
click at [192, 124] on icon at bounding box center [193, 125] width 8 height 8
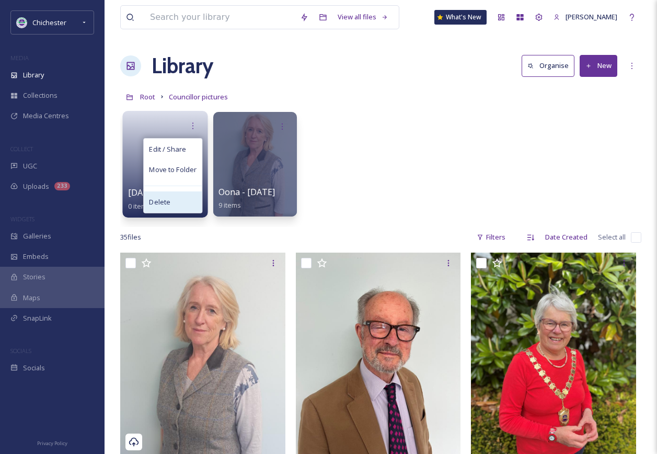
click at [181, 203] on div "Delete" at bounding box center [173, 201] width 58 height 21
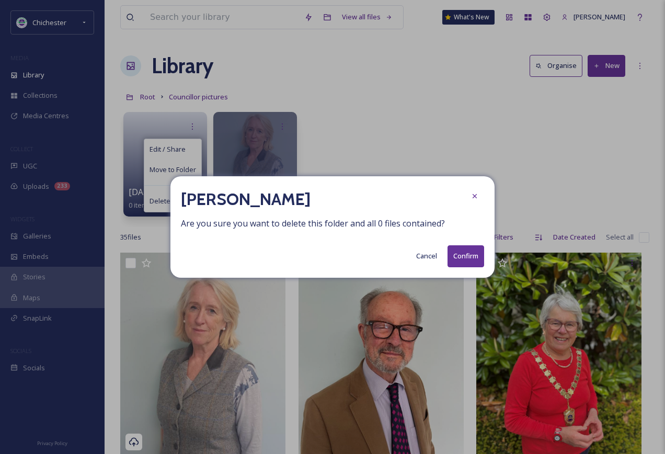
click at [468, 252] on button "Confirm" at bounding box center [465, 255] width 37 height 21
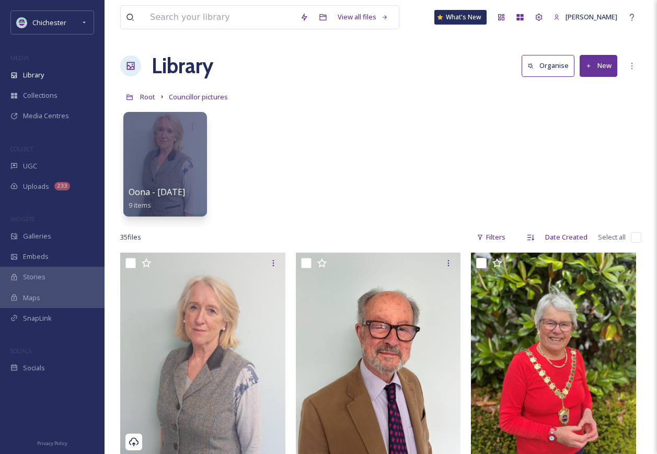
click at [603, 63] on button "New" at bounding box center [599, 65] width 38 height 21
click at [604, 92] on span "File Upload" at bounding box center [593, 90] width 34 height 10
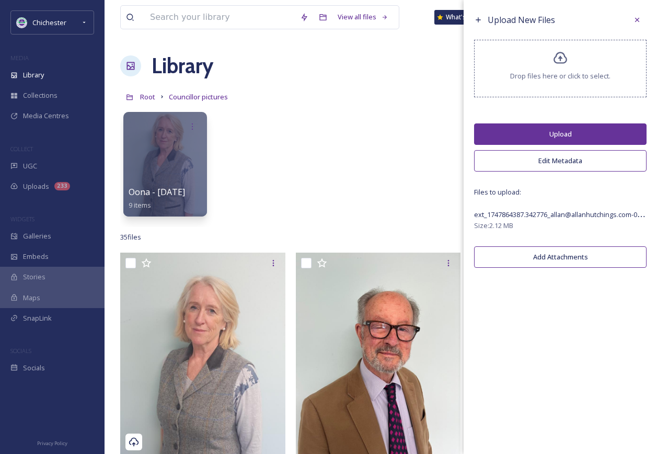
click at [574, 128] on button "Upload" at bounding box center [560, 133] width 172 height 21
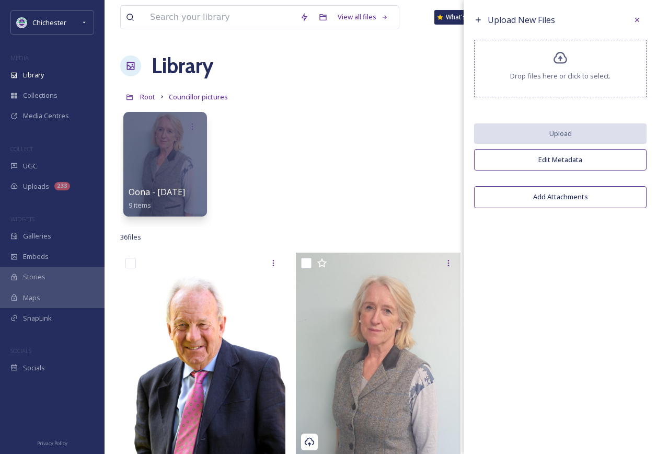
click at [399, 122] on div "Oona - [DATE] 9 items" at bounding box center [380, 167] width 521 height 120
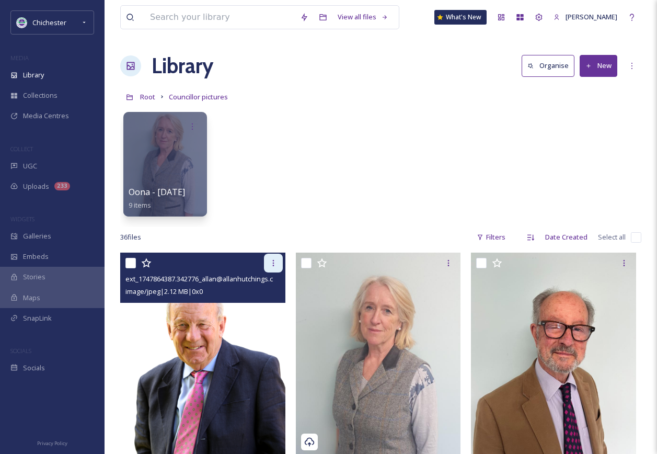
click at [277, 261] on icon at bounding box center [273, 263] width 8 height 8
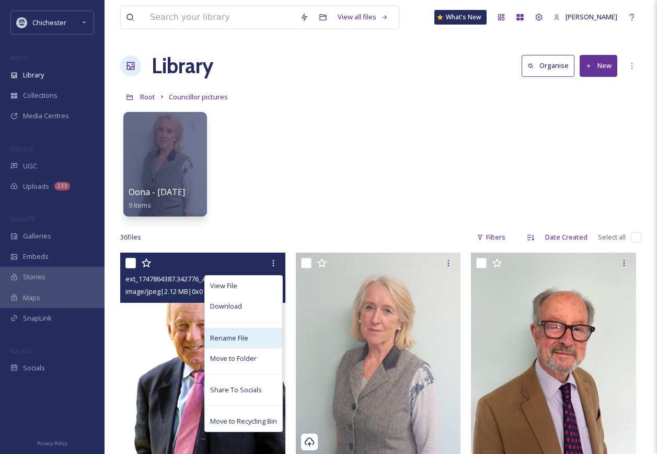
click at [253, 336] on div "Rename File" at bounding box center [243, 338] width 77 height 20
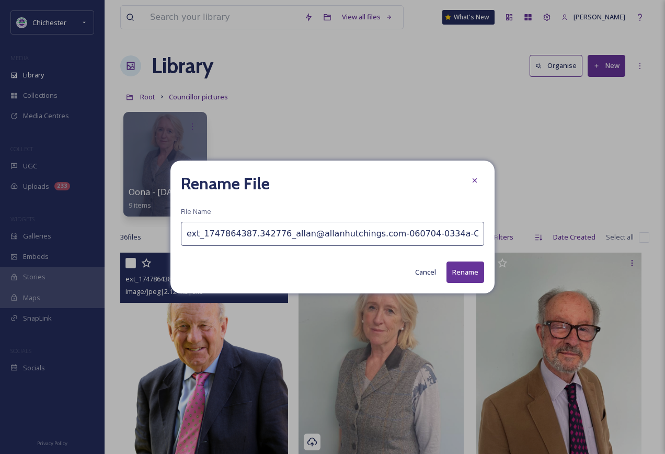
drag, startPoint x: 436, startPoint y: 239, endPoint x: -63, endPoint y: 192, distance: 500.8
type input "g"
type input "Cllr [PERSON_NAME]"
click at [465, 273] on button "Rename" at bounding box center [465, 271] width 38 height 21
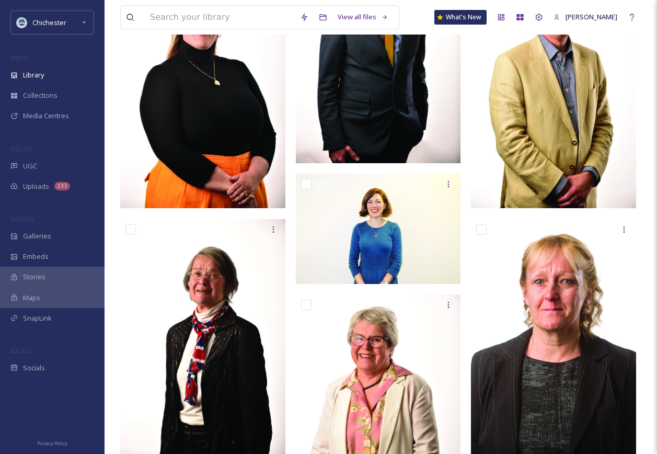
scroll to position [2329, 0]
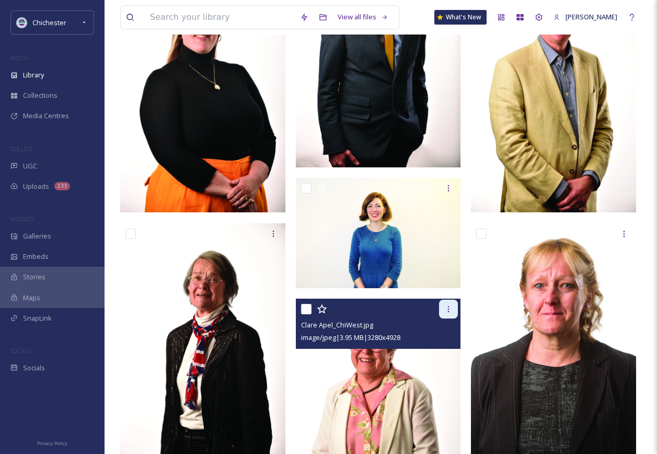
click at [450, 311] on icon at bounding box center [448, 309] width 8 height 8
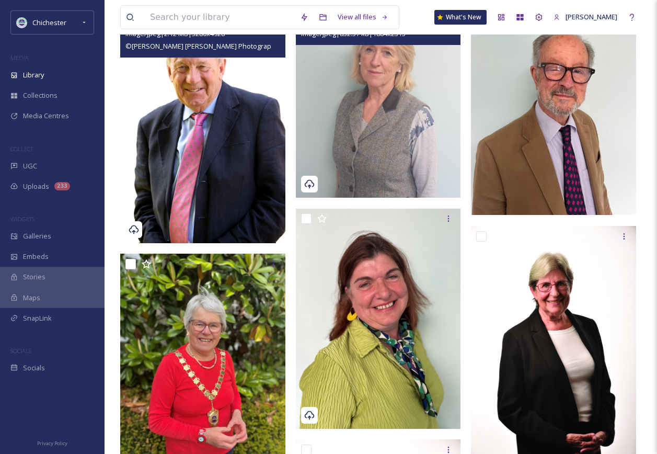
scroll to position [0, 0]
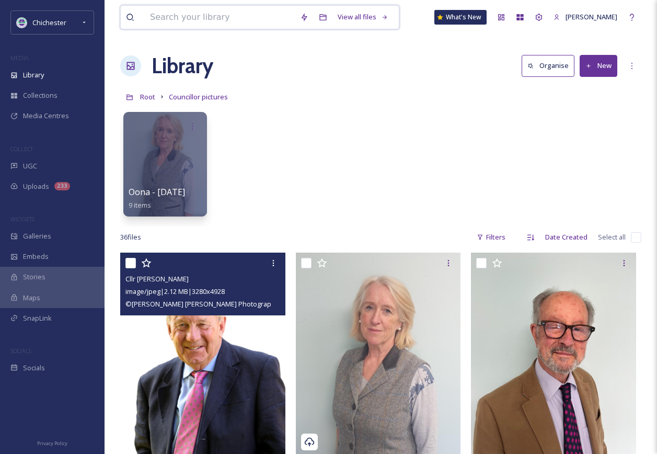
click at [189, 13] on input at bounding box center [220, 17] width 150 height 23
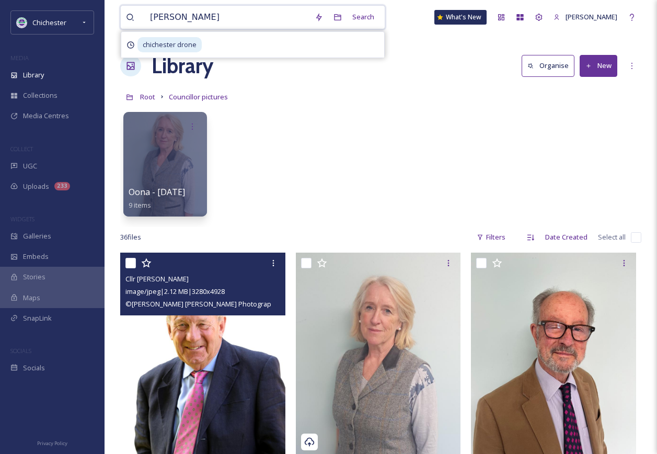
type input "[PERSON_NAME]"
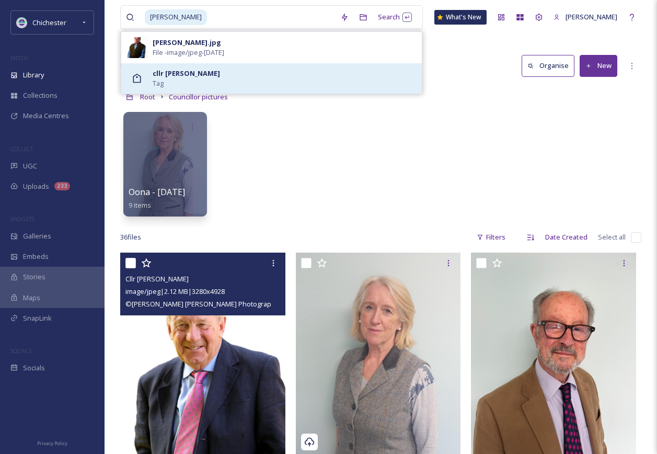
click at [219, 71] on div "cllr [PERSON_NAME] Tag" at bounding box center [285, 78] width 264 height 20
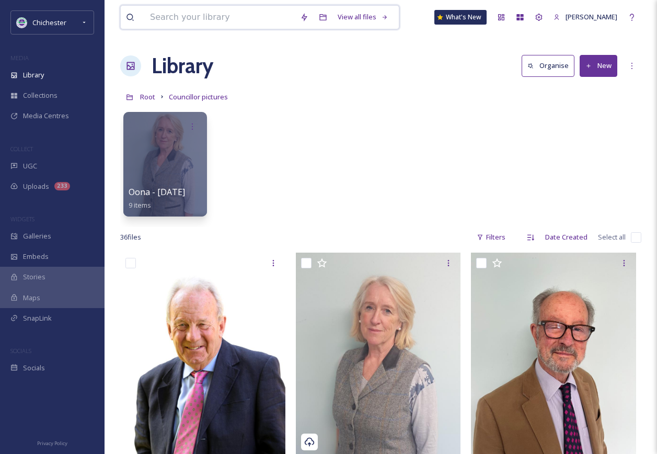
click at [248, 20] on input at bounding box center [220, 17] width 150 height 23
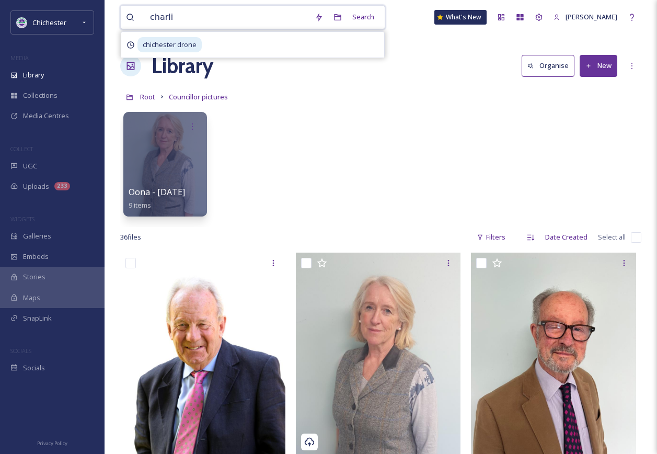
type input "[PERSON_NAME]"
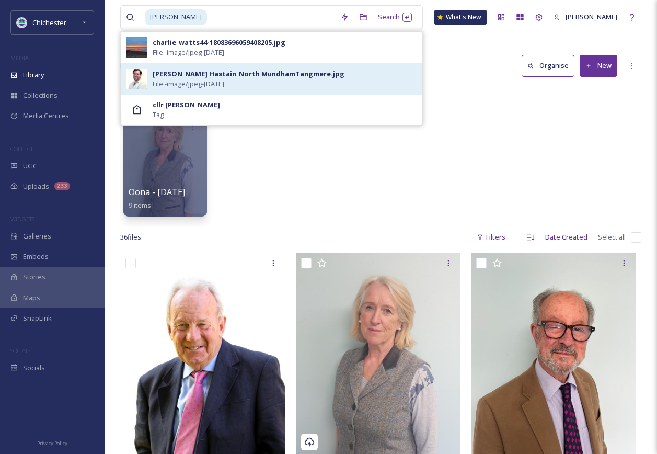
click at [221, 76] on div "[PERSON_NAME] Hastain_North MundhamTangmere.jpg" at bounding box center [249, 74] width 192 height 10
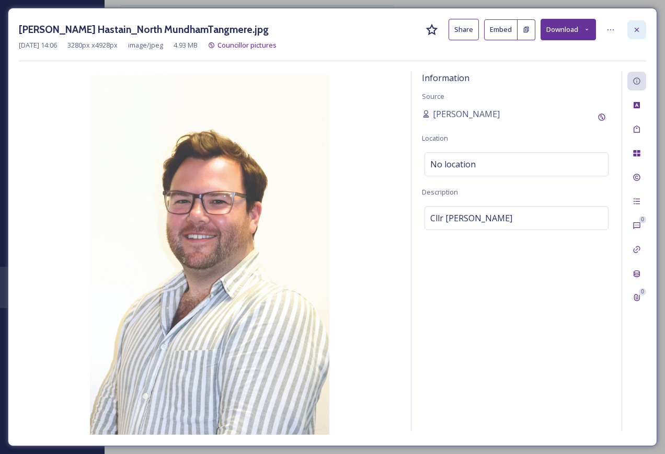
click at [637, 26] on icon at bounding box center [636, 30] width 8 height 8
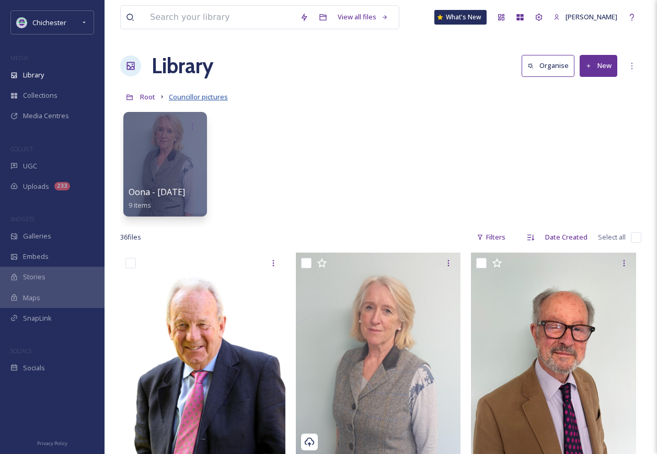
click at [214, 93] on span "Councillor pictures" at bounding box center [198, 96] width 59 height 9
click at [219, 15] on input at bounding box center [220, 17] width 150 height 23
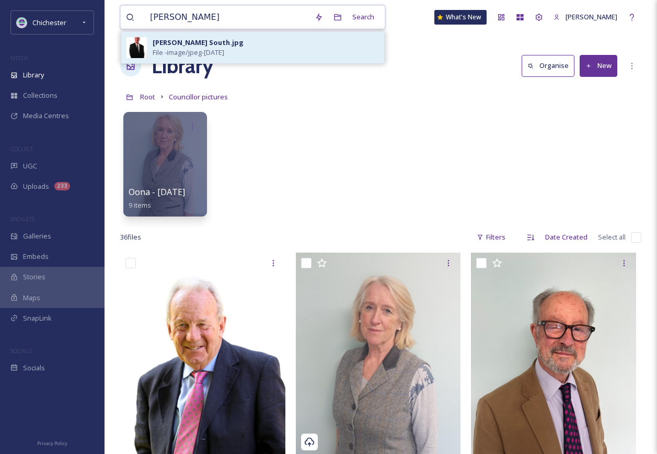
type input "[PERSON_NAME]"
click at [236, 42] on div "[PERSON_NAME] South.jpg" at bounding box center [198, 43] width 91 height 10
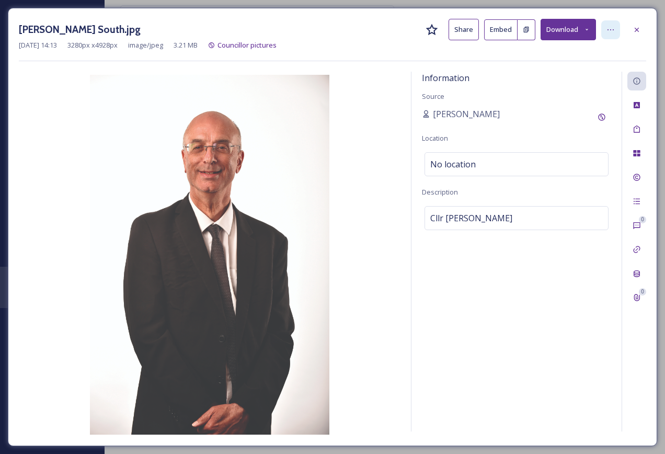
click at [609, 27] on icon at bounding box center [610, 30] width 8 height 8
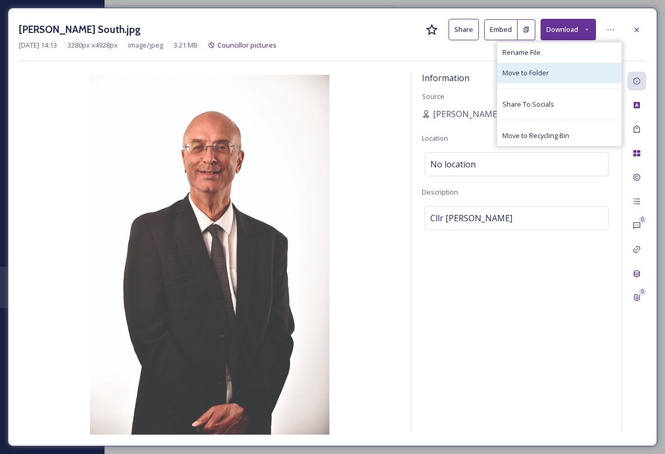
click at [557, 72] on div "Move to Folder" at bounding box center [559, 73] width 124 height 20
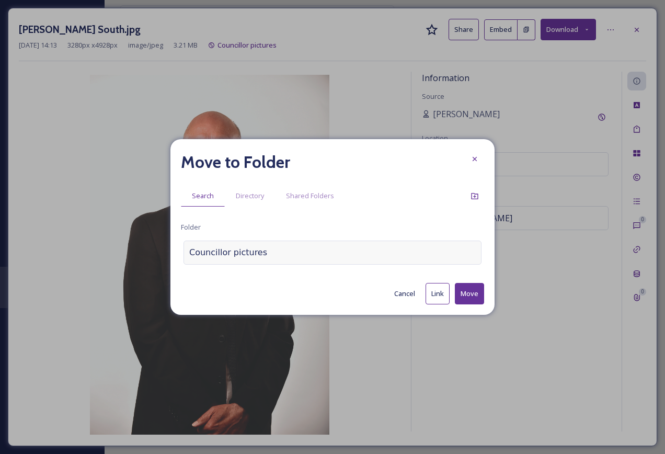
click at [291, 254] on div "Councillor pictures" at bounding box center [332, 252] width 298 height 24
click at [471, 151] on div at bounding box center [474, 158] width 19 height 19
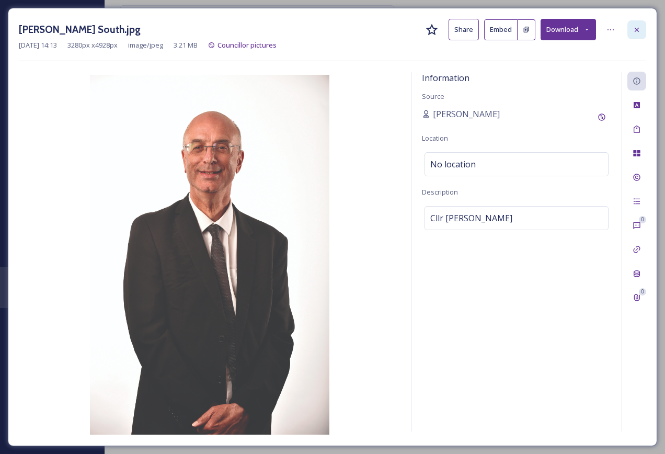
click at [633, 26] on icon at bounding box center [636, 30] width 8 height 8
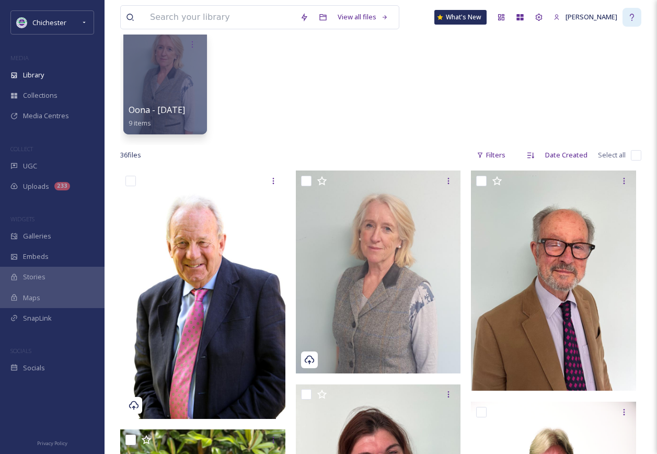
scroll to position [66, 0]
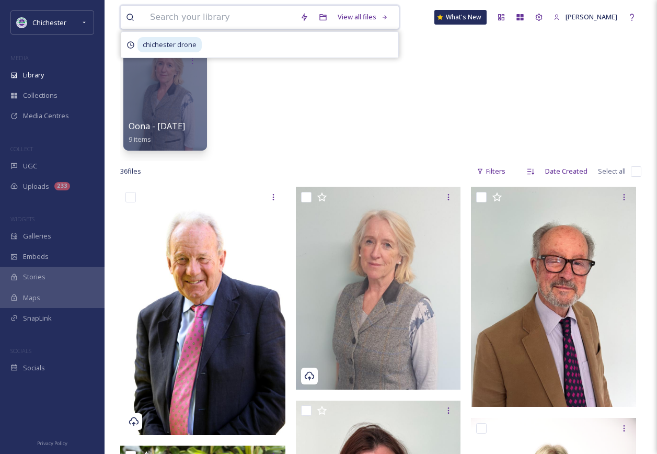
click at [252, 17] on input at bounding box center [220, 17] width 150 height 23
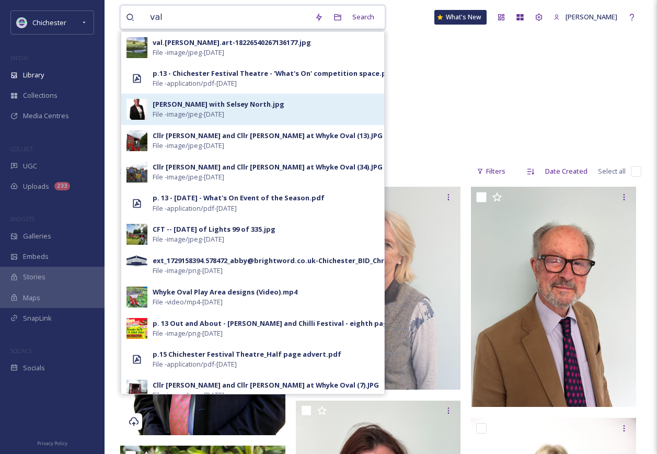
type input "val"
click at [203, 103] on div "[PERSON_NAME] with Selsey North.jpg" at bounding box center [219, 104] width 132 height 10
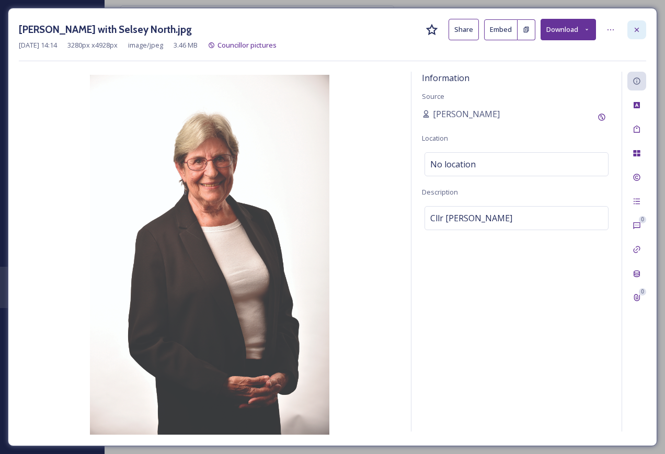
click at [640, 28] on icon at bounding box center [636, 30] width 8 height 8
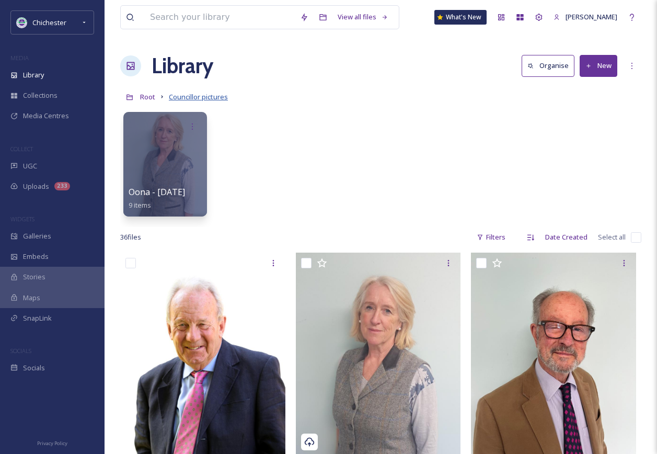
click at [208, 97] on span "Councillor pictures" at bounding box center [198, 96] width 59 height 9
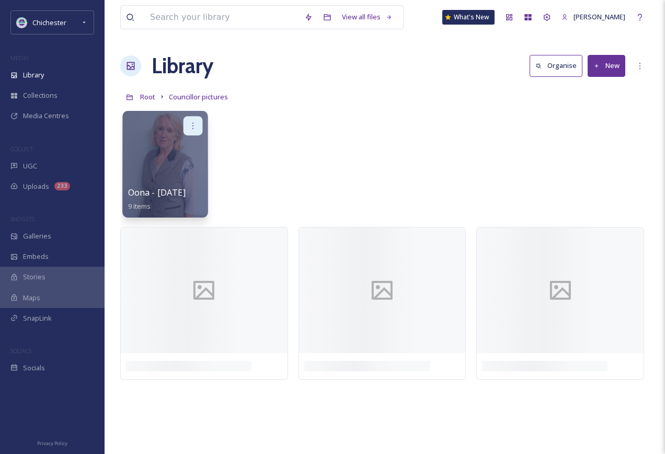
click at [195, 120] on div at bounding box center [192, 125] width 19 height 19
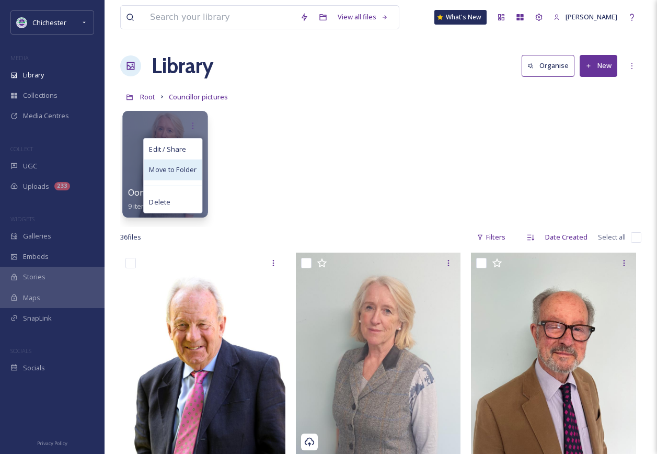
click at [187, 167] on span "Move to Folder" at bounding box center [173, 170] width 48 height 10
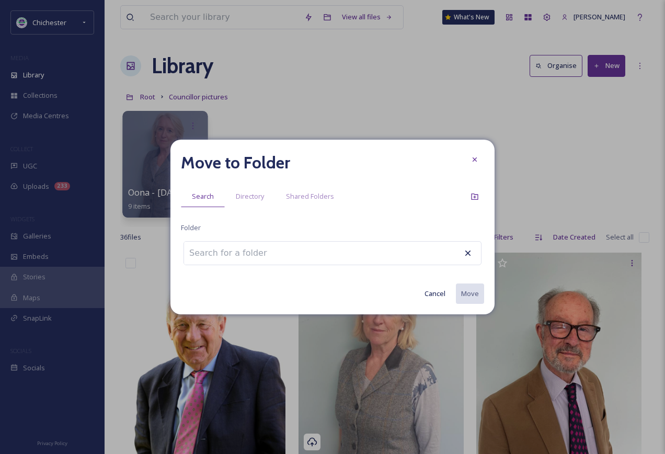
click at [243, 246] on input at bounding box center [241, 252] width 115 height 23
click at [478, 161] on icon at bounding box center [474, 159] width 8 height 8
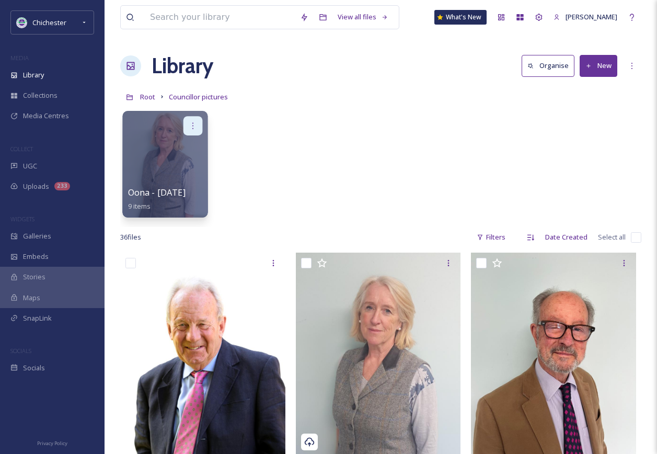
click at [192, 126] on icon at bounding box center [193, 125] width 8 height 8
click at [561, 115] on div "Oona - [DATE] 9 items" at bounding box center [380, 167] width 521 height 120
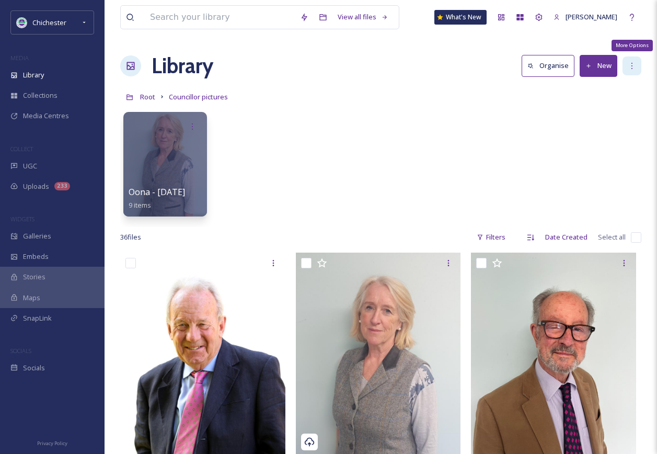
click at [638, 67] on div "More Options" at bounding box center [631, 65] width 19 height 19
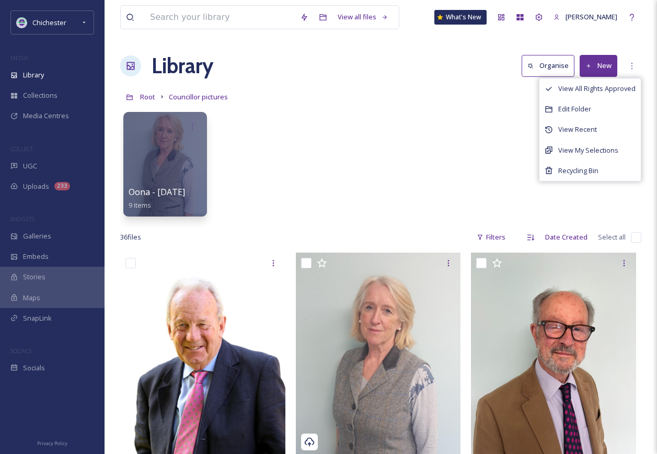
click at [207, 179] on div "Oona - [DATE] 9 items" at bounding box center [380, 167] width 521 height 120
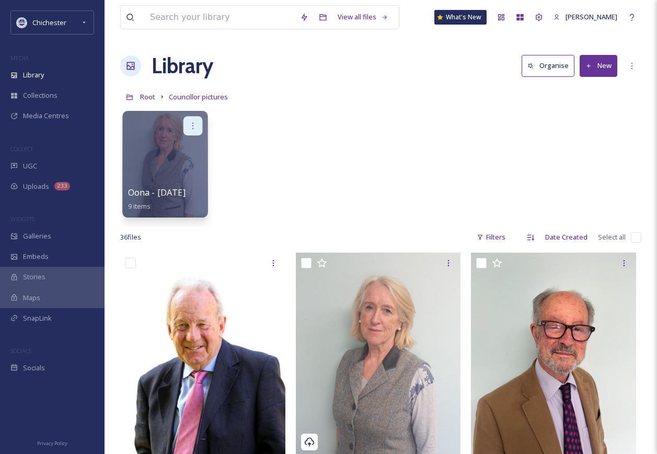
click at [196, 123] on icon at bounding box center [193, 125] width 8 height 8
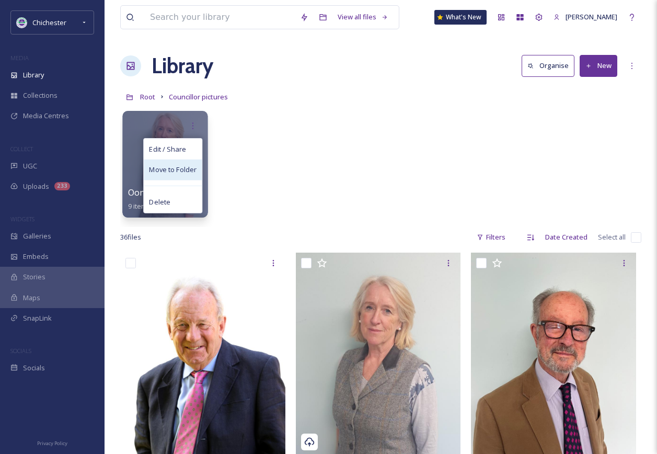
click at [189, 167] on span "Move to Folder" at bounding box center [173, 170] width 48 height 10
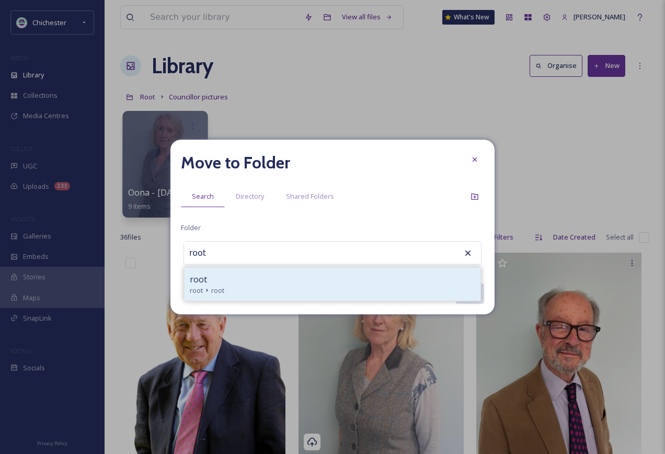
type input "root"
click at [247, 284] on div "root" at bounding box center [332, 279] width 285 height 13
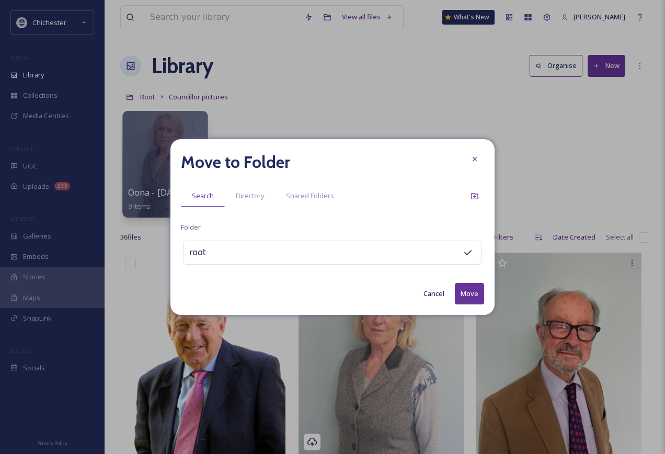
click at [468, 291] on button "Move" at bounding box center [469, 293] width 29 height 21
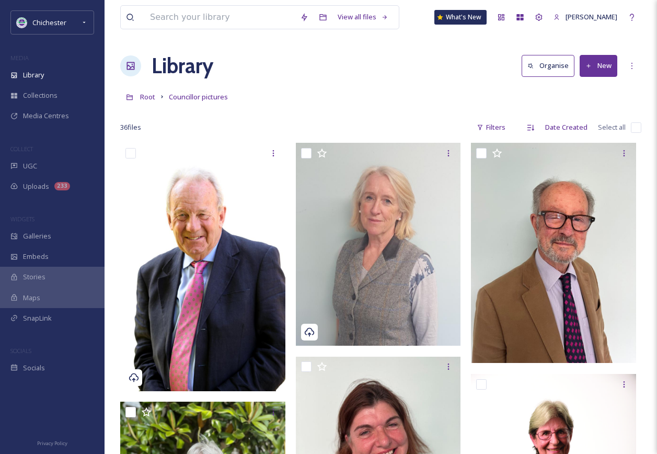
click at [599, 61] on button "New" at bounding box center [599, 65] width 38 height 21
click at [588, 89] on span "File Upload" at bounding box center [593, 90] width 34 height 10
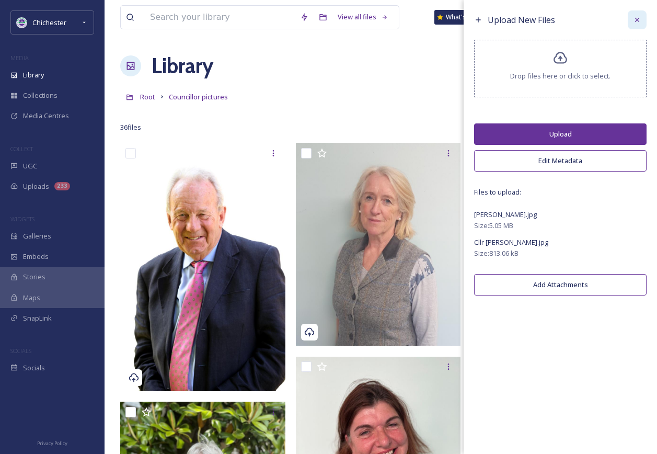
click at [640, 20] on icon at bounding box center [637, 20] width 8 height 8
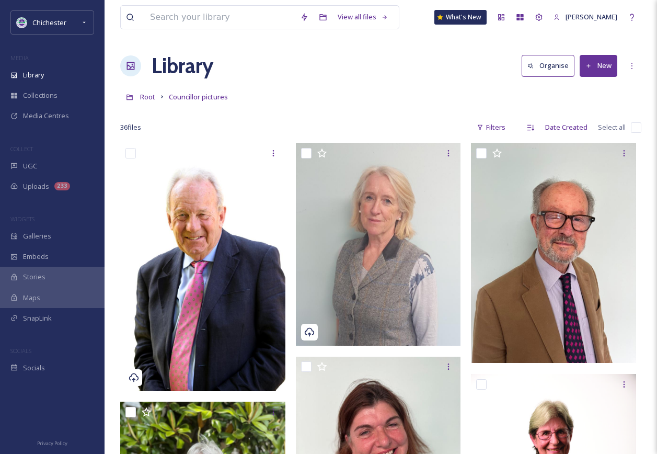
click at [606, 69] on button "New" at bounding box center [599, 65] width 38 height 21
click at [586, 81] on div "File Upload" at bounding box center [587, 90] width 59 height 20
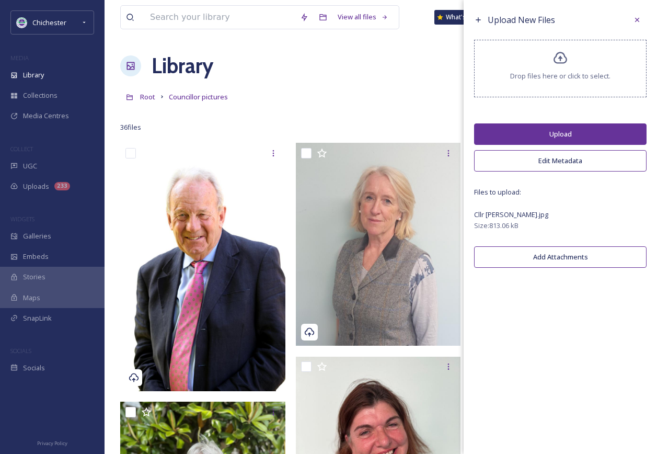
click at [608, 134] on button "Upload" at bounding box center [560, 133] width 172 height 21
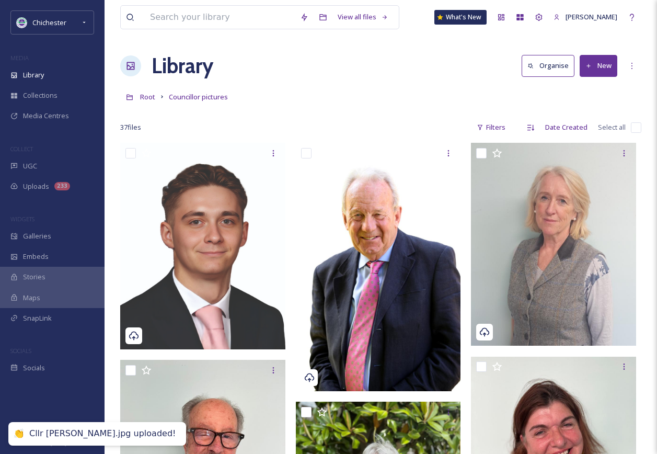
click at [343, 55] on div "Library Organise New" at bounding box center [380, 65] width 521 height 31
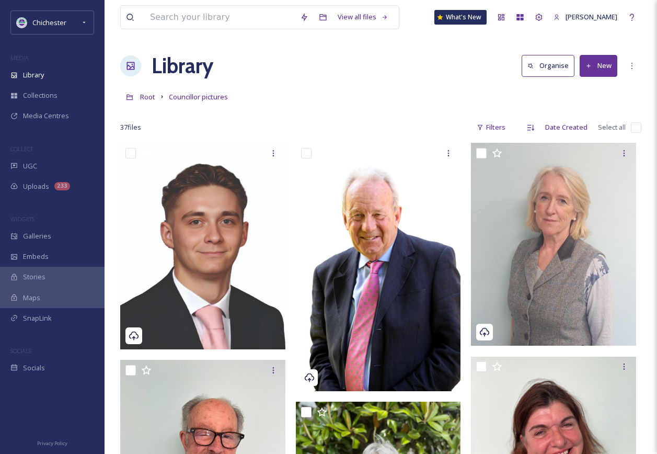
click at [604, 65] on button "New" at bounding box center [599, 65] width 38 height 21
click at [594, 89] on span "File Upload" at bounding box center [593, 90] width 34 height 10
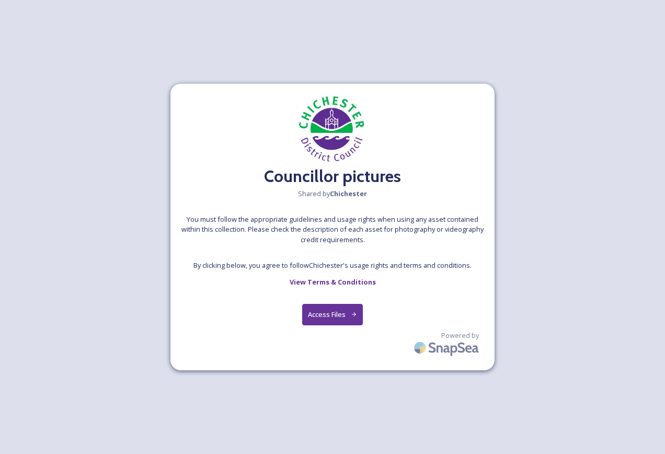
click at [351, 309] on button "Access Files" at bounding box center [332, 314] width 61 height 21
